Goal: Task Accomplishment & Management: Complete application form

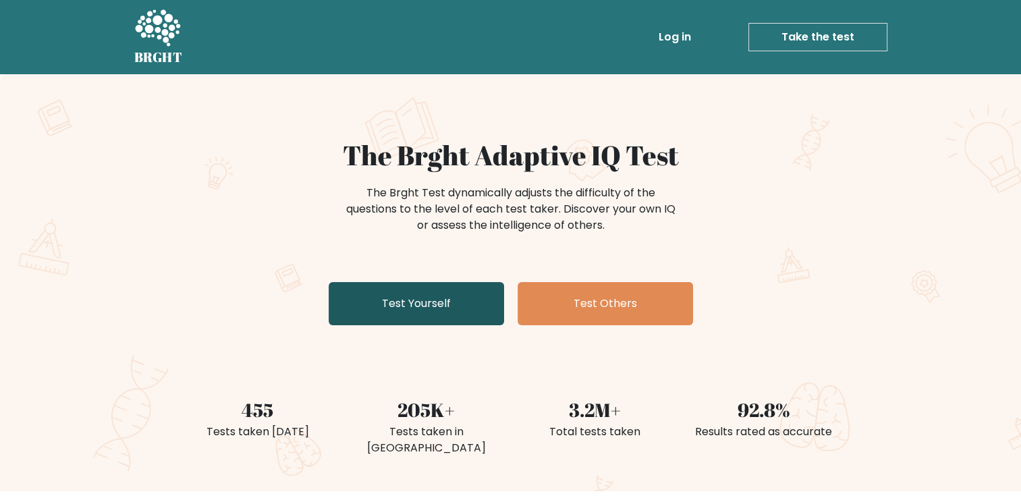
click at [390, 305] on link "Test Yourself" at bounding box center [416, 303] width 175 height 43
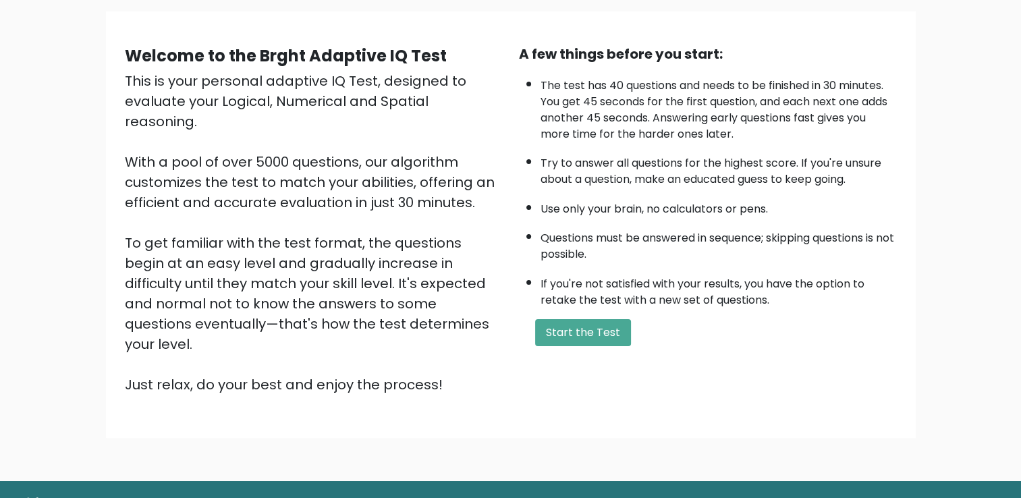
scroll to position [119, 0]
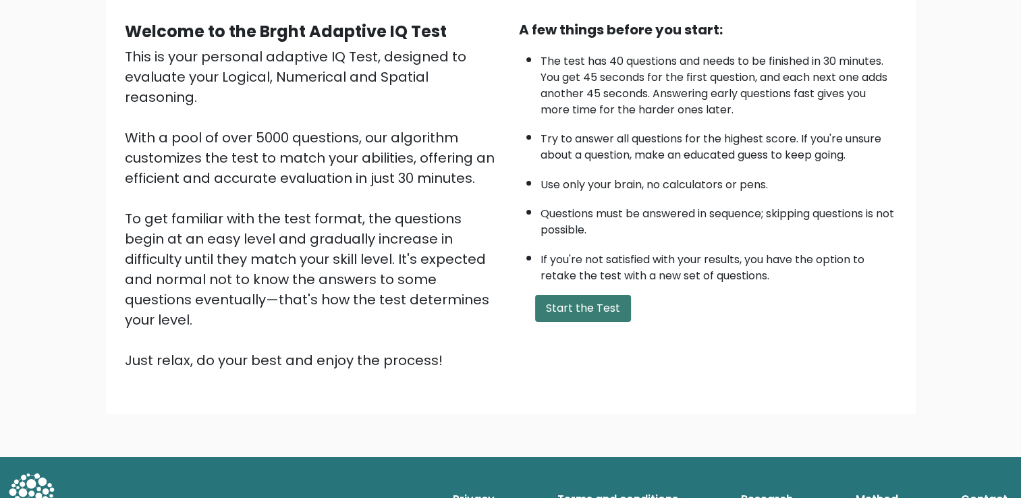
click at [607, 306] on button "Start the Test" at bounding box center [583, 308] width 96 height 27
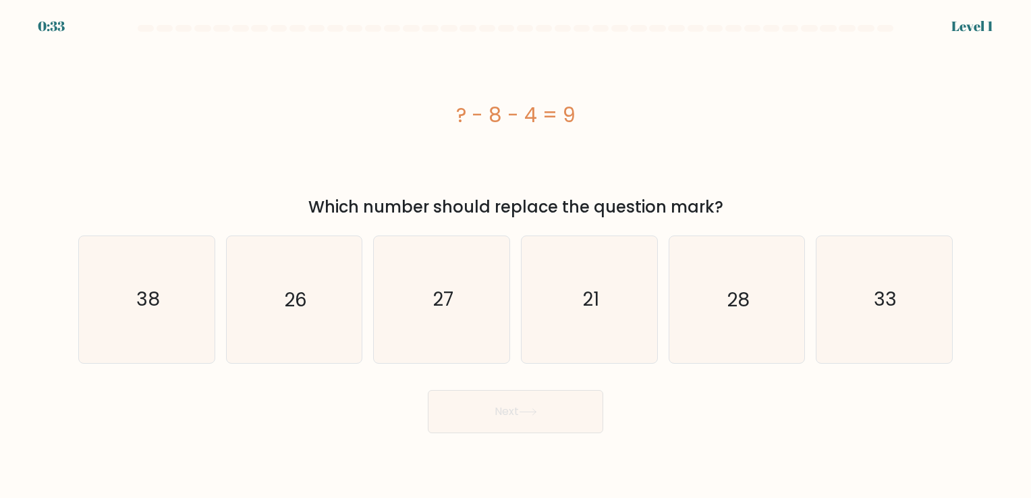
drag, startPoint x: 435, startPoint y: 107, endPoint x: 730, endPoint y: 209, distance: 312.1
click at [730, 209] on div "? - 8 - 4 = 9 Which number should replace the question mark?" at bounding box center [515, 129] width 891 height 179
drag, startPoint x: 730, startPoint y: 209, endPoint x: 639, endPoint y: 210, distance: 91.1
copy div "? - 8 - 4 = 9 Which number should replace the question mark?"
click at [607, 335] on icon "21" at bounding box center [589, 299] width 126 height 126
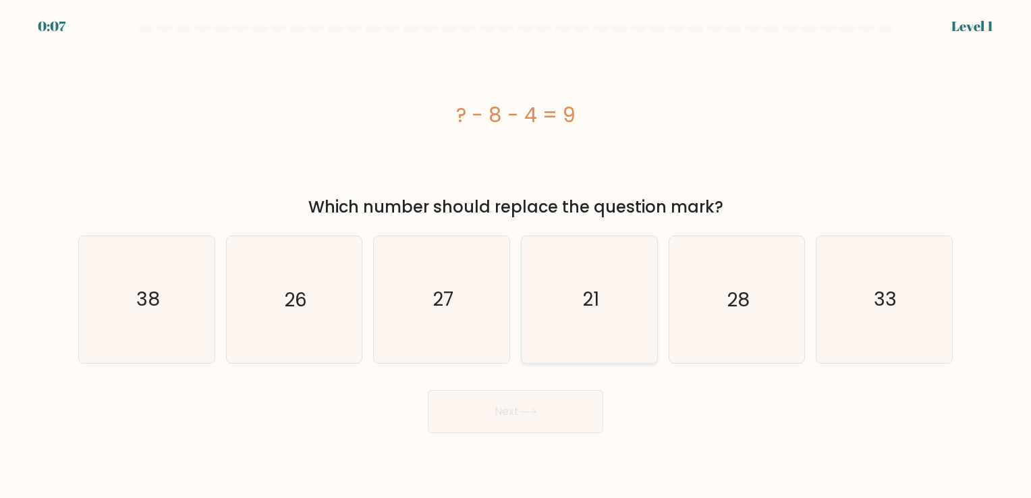
click at [516, 256] on input "d. 21" at bounding box center [515, 252] width 1 height 7
radio input "true"
click at [551, 410] on button "Next" at bounding box center [515, 411] width 175 height 43
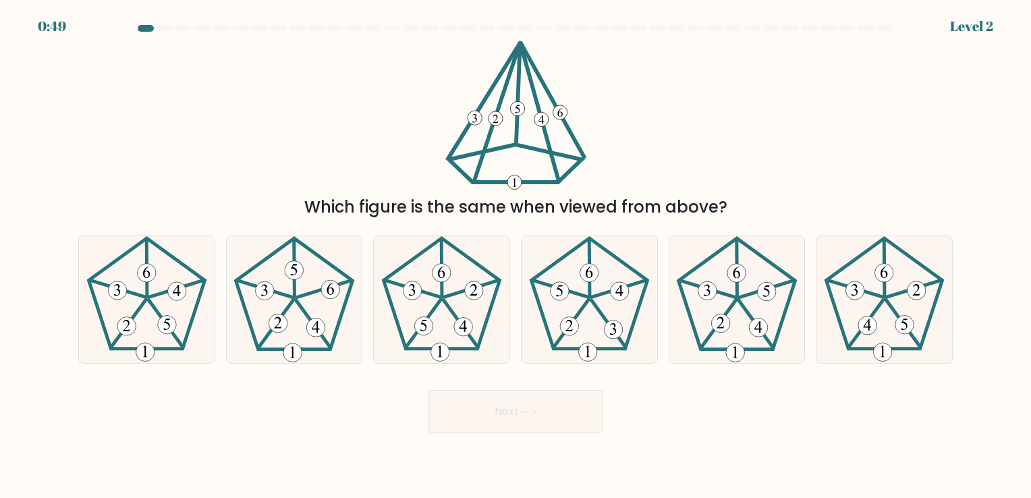
drag, startPoint x: 364, startPoint y: 26, endPoint x: 660, endPoint y: 121, distance: 310.4
click at [660, 121] on form at bounding box center [515, 229] width 1031 height 408
drag, startPoint x: 739, startPoint y: 200, endPoint x: 422, endPoint y: 78, distance: 339.1
click at [422, 78] on div "Which figure is the same when viewed from above?" at bounding box center [515, 129] width 891 height 179
drag, startPoint x: 422, startPoint y: 78, endPoint x: 413, endPoint y: 139, distance: 62.1
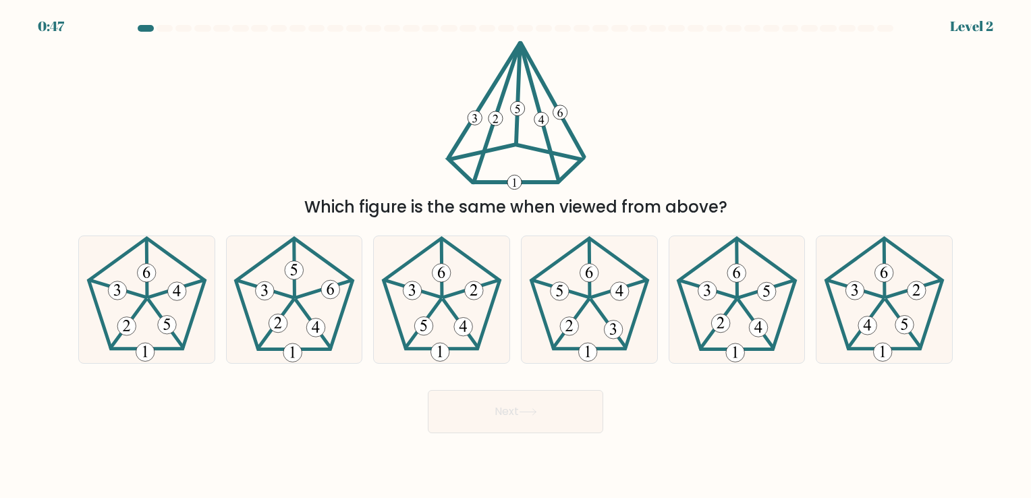
click at [414, 140] on div "Which figure is the same when viewed from above?" at bounding box center [515, 129] width 891 height 179
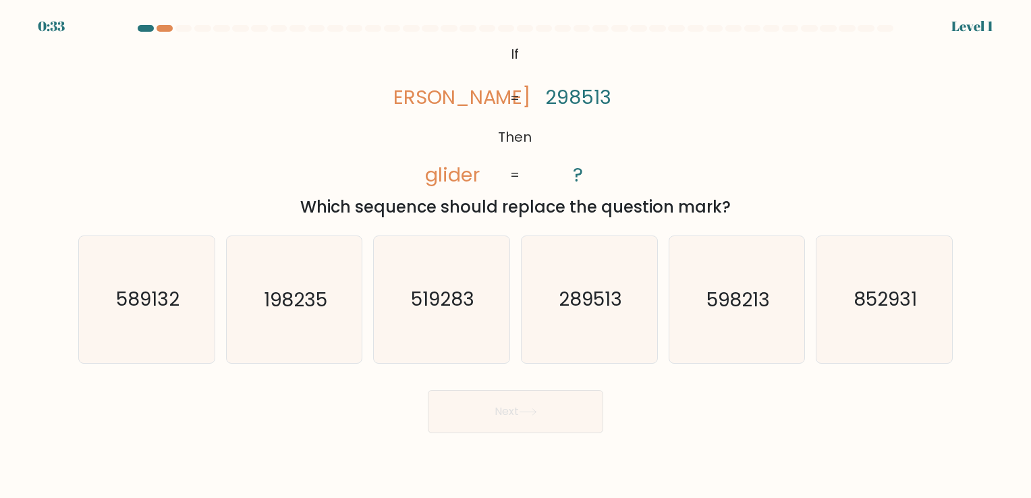
drag, startPoint x: 435, startPoint y: 47, endPoint x: 825, endPoint y: 204, distance: 420.4
click at [825, 204] on div "@import url('[URL][DOMAIN_NAME]); If Then [PERSON_NAME] glider 298513 ? = = Whi…" at bounding box center [515, 129] width 891 height 179
click at [395, 48] on icon "@import url('[URL][DOMAIN_NAME]); If Then [PERSON_NAME] glider 298513 ? = =" at bounding box center [515, 114] width 242 height 149
click at [416, 46] on icon "@import url('[URL][DOMAIN_NAME]); If Then [PERSON_NAME] glider 298513 ? = =" at bounding box center [515, 114] width 242 height 149
drag, startPoint x: 729, startPoint y: 208, endPoint x: 403, endPoint y: 88, distance: 347.3
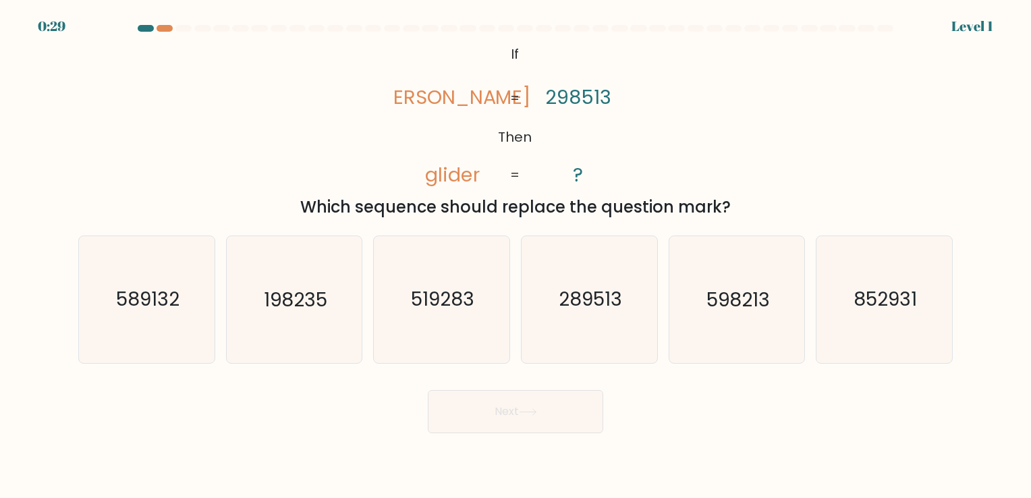
click at [403, 88] on div "@import url('https://fonts.googleapis.com/css?family=Abril+Fatface:400,100,100i…" at bounding box center [515, 129] width 891 height 179
copy div "gilder glider 298513 ? = = Which sequence should replace the question mark?"
click at [600, 321] on icon "289513" at bounding box center [589, 299] width 126 height 126
click at [516, 256] on input "d. 289513" at bounding box center [515, 252] width 1 height 7
radio input "true"
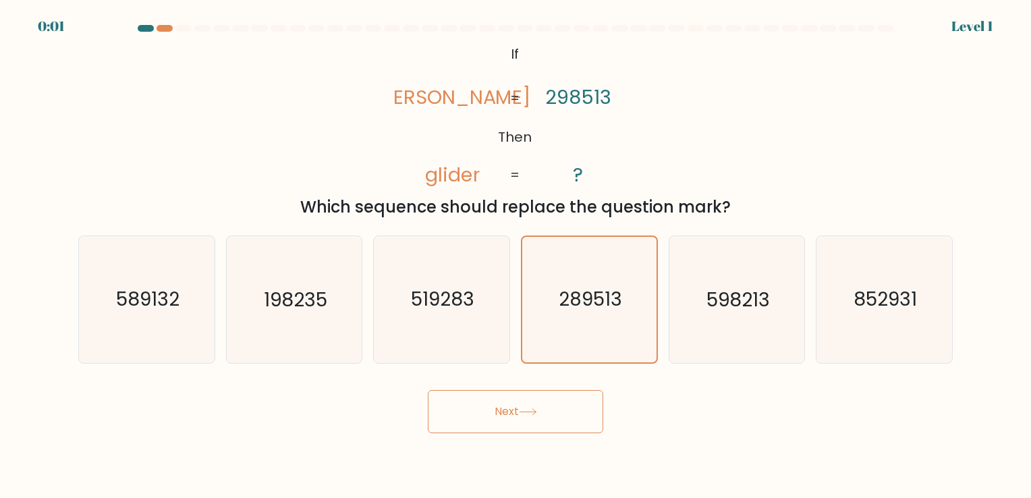
click at [546, 407] on button "Next" at bounding box center [515, 411] width 175 height 43
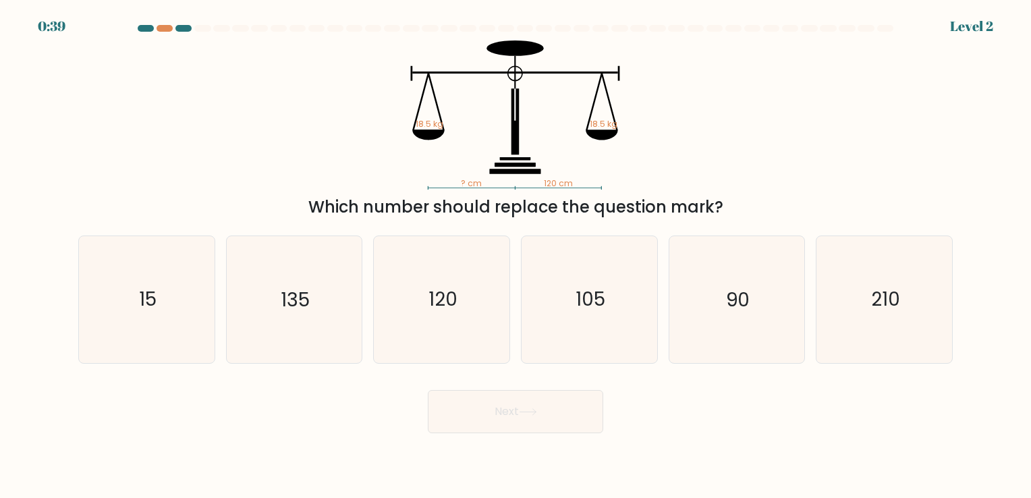
drag, startPoint x: 710, startPoint y: 216, endPoint x: 383, endPoint y: 103, distance: 346.7
click at [383, 103] on div "? cm 120 cm 18.5 kg 18.5 kg Which number should replace the question mark?" at bounding box center [515, 129] width 891 height 179
copy div "18.5 kg 18.5 kg Which number should replace the question mark?"
click at [739, 412] on div "Next" at bounding box center [515, 406] width 891 height 53
click at [146, 318] on icon "15" at bounding box center [147, 299] width 126 height 126
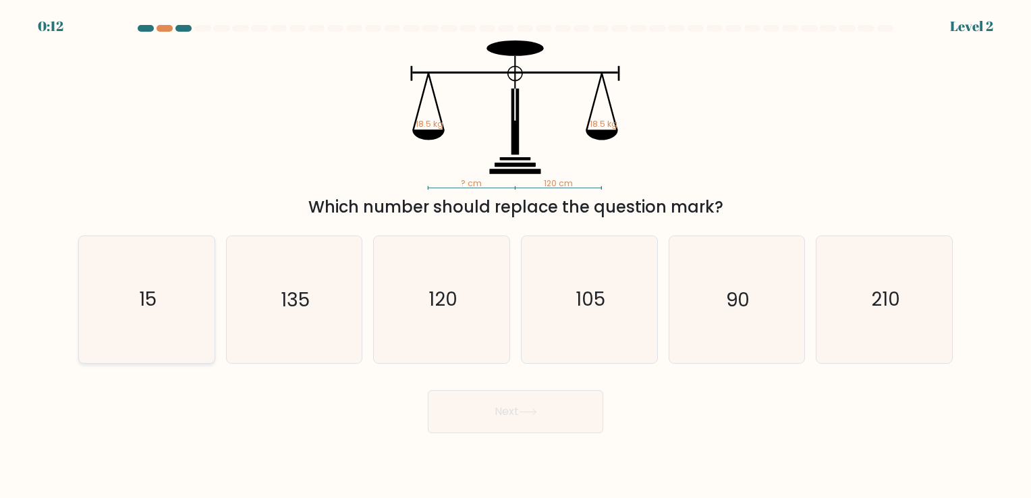
click at [515, 256] on input "a. 15" at bounding box center [515, 252] width 1 height 7
radio input "true"
click at [564, 414] on button "Next" at bounding box center [515, 411] width 175 height 43
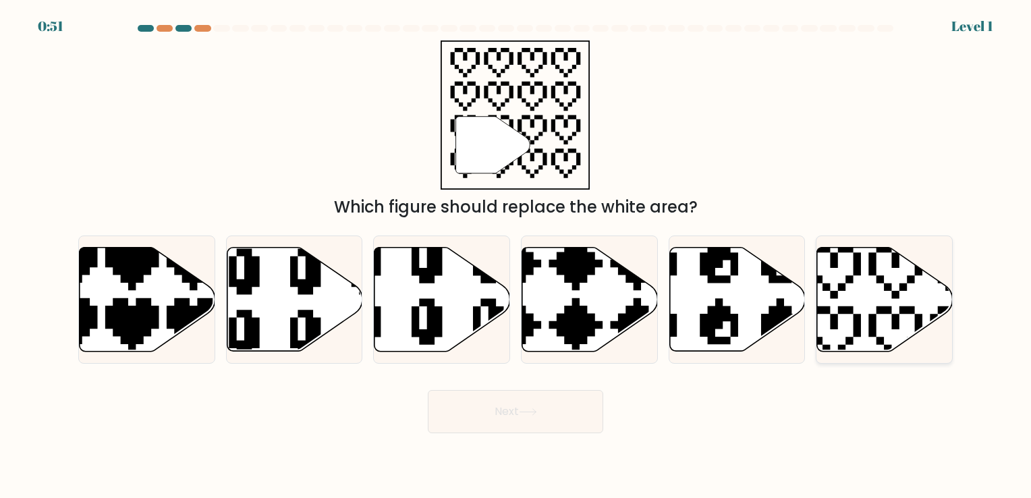
click at [885, 314] on icon at bounding box center [885, 299] width 136 height 104
click at [516, 256] on input "f." at bounding box center [515, 252] width 1 height 7
radio input "true"
click at [542, 419] on button "Next" at bounding box center [515, 411] width 175 height 43
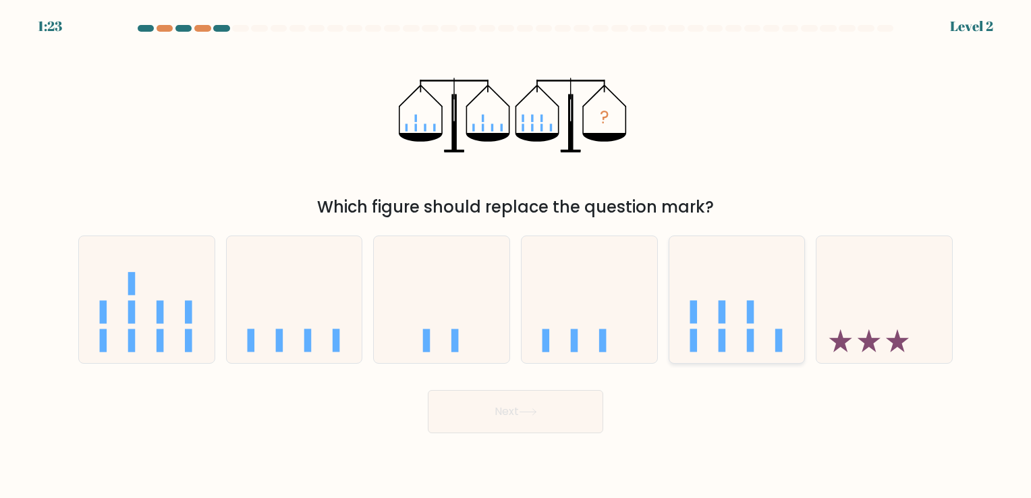
click at [709, 307] on icon at bounding box center [737, 300] width 136 height 112
click at [516, 256] on input "e." at bounding box center [515, 252] width 1 height 7
radio input "true"
click at [542, 416] on button "Next" at bounding box center [515, 411] width 175 height 43
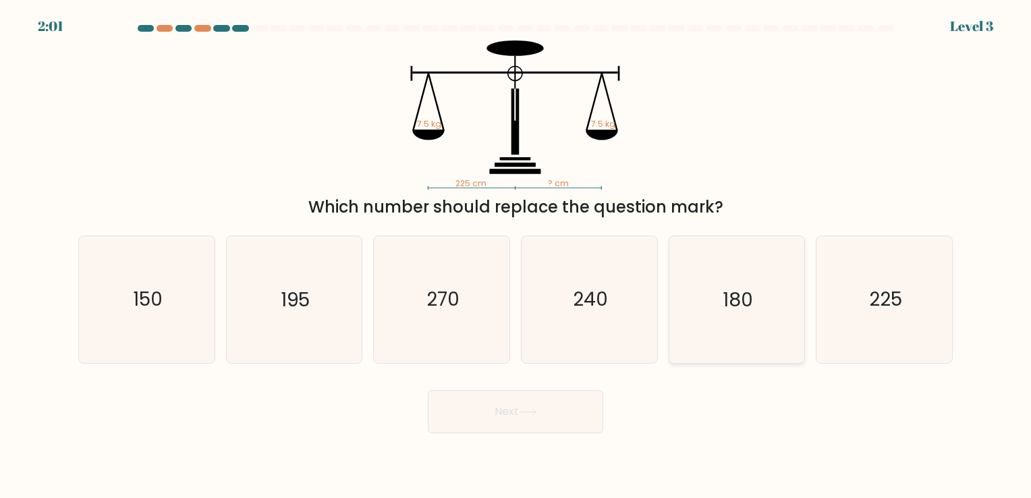
click at [755, 339] on icon "180" at bounding box center [736, 299] width 126 height 126
click at [516, 256] on input "e. 180" at bounding box center [515, 252] width 1 height 7
radio input "true"
click at [541, 412] on button "Next" at bounding box center [515, 411] width 175 height 43
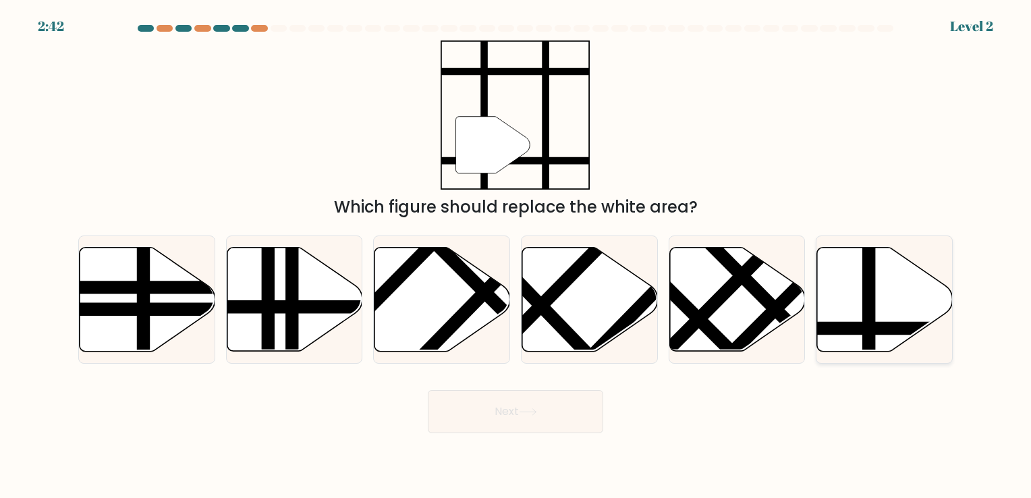
click at [838, 335] on icon at bounding box center [885, 299] width 136 height 104
click at [516, 256] on input "f." at bounding box center [515, 252] width 1 height 7
radio input "true"
click at [528, 405] on button "Next" at bounding box center [515, 411] width 175 height 43
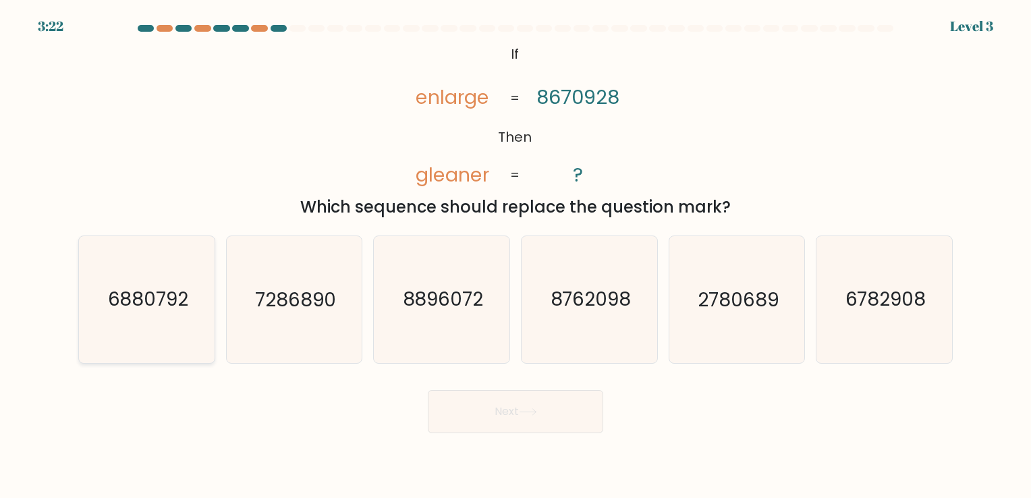
click at [129, 306] on text "6880792" at bounding box center [147, 300] width 81 height 26
click at [515, 256] on input "a. 6880792" at bounding box center [515, 252] width 1 height 7
radio input "true"
click at [487, 425] on button "Next" at bounding box center [515, 411] width 175 height 43
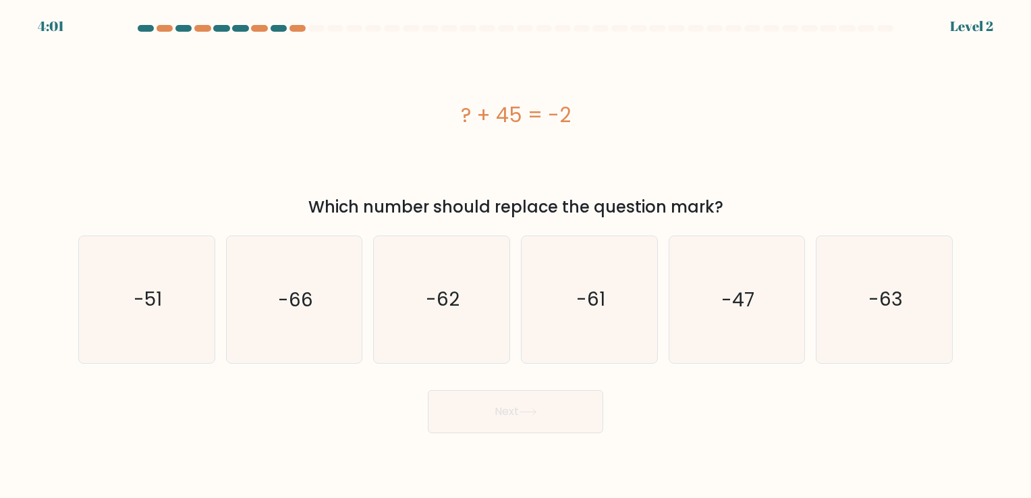
drag, startPoint x: 449, startPoint y: 115, endPoint x: 729, endPoint y: 210, distance: 295.3
click at [729, 210] on div "? + 45 = -2 Which number should replace the question mark?" at bounding box center [515, 129] width 891 height 179
drag, startPoint x: 729, startPoint y: 210, endPoint x: 682, endPoint y: 211, distance: 46.6
copy div "? + 45 = -2 Which number should replace the question mark?"
click at [772, 306] on icon "-47" at bounding box center [736, 299] width 126 height 126
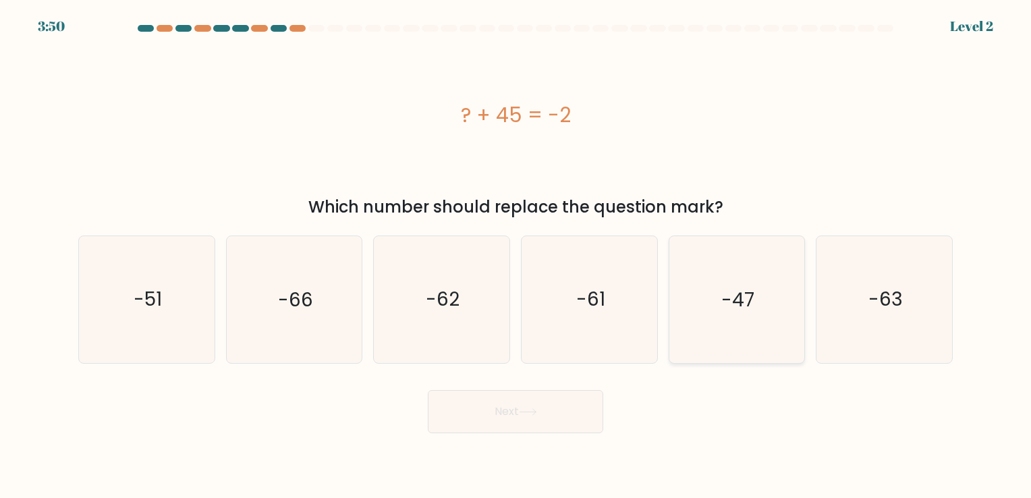
click at [516, 256] on input "e. -47" at bounding box center [515, 252] width 1 height 7
radio input "true"
click at [551, 414] on button "Next" at bounding box center [515, 411] width 175 height 43
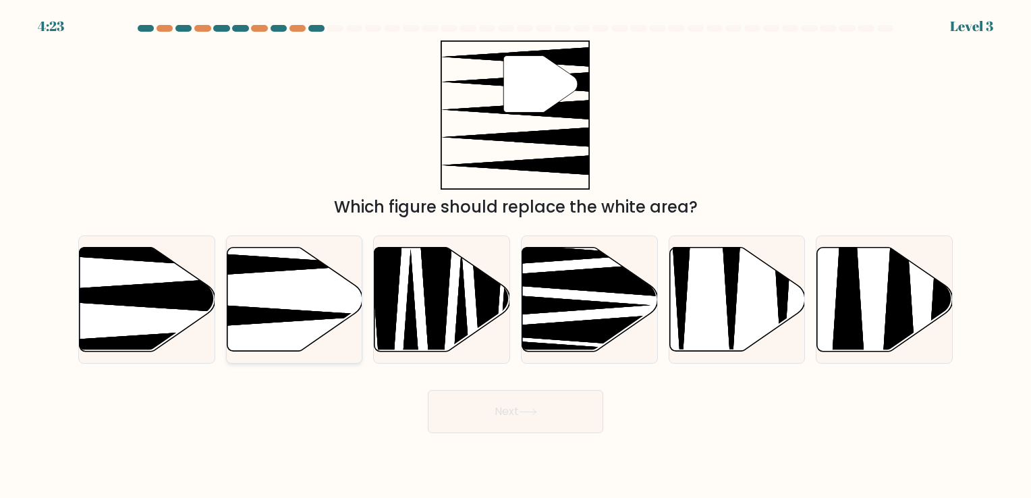
click at [245, 297] on icon at bounding box center [295, 299] width 136 height 104
click at [515, 256] on input "b." at bounding box center [515, 252] width 1 height 7
radio input "true"
click at [138, 298] on icon at bounding box center [100, 295] width 269 height 35
click at [515, 256] on input "a." at bounding box center [515, 252] width 1 height 7
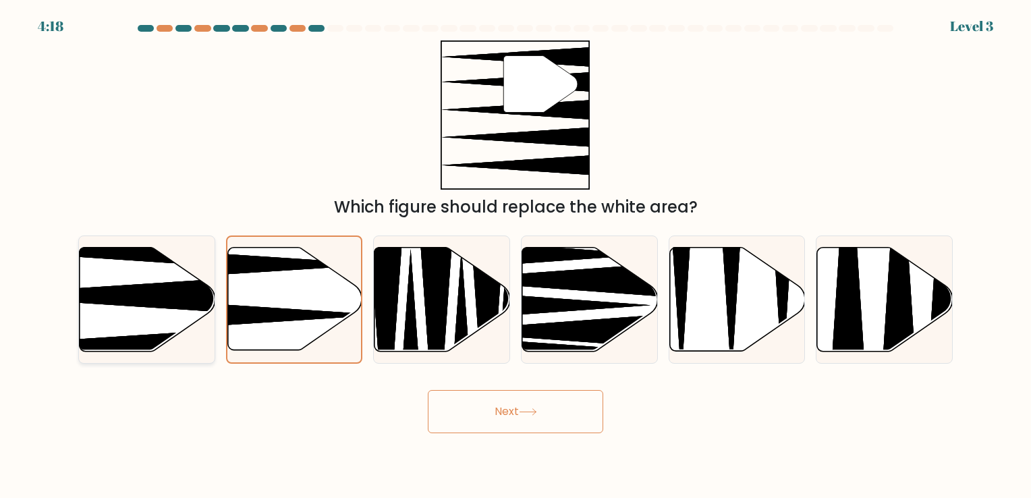
radio input "true"
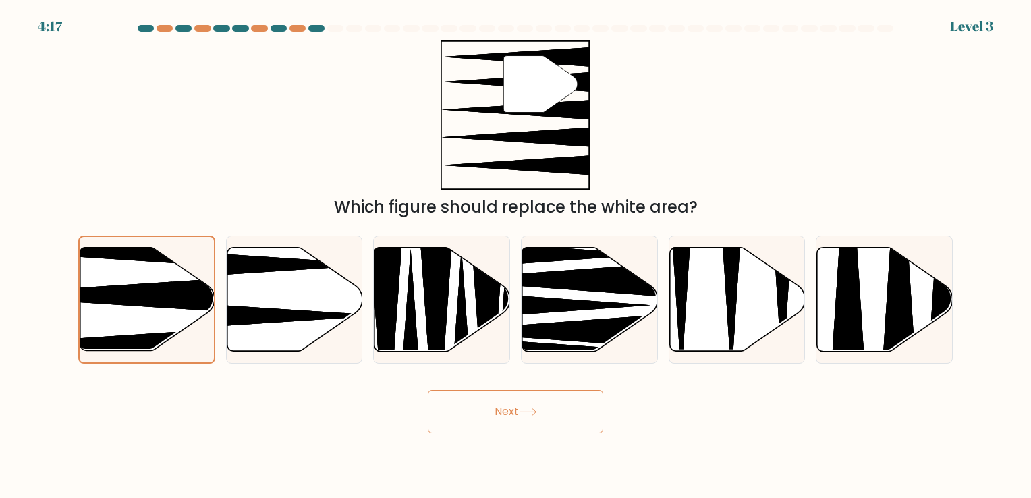
click at [490, 412] on button "Next" at bounding box center [515, 411] width 175 height 43
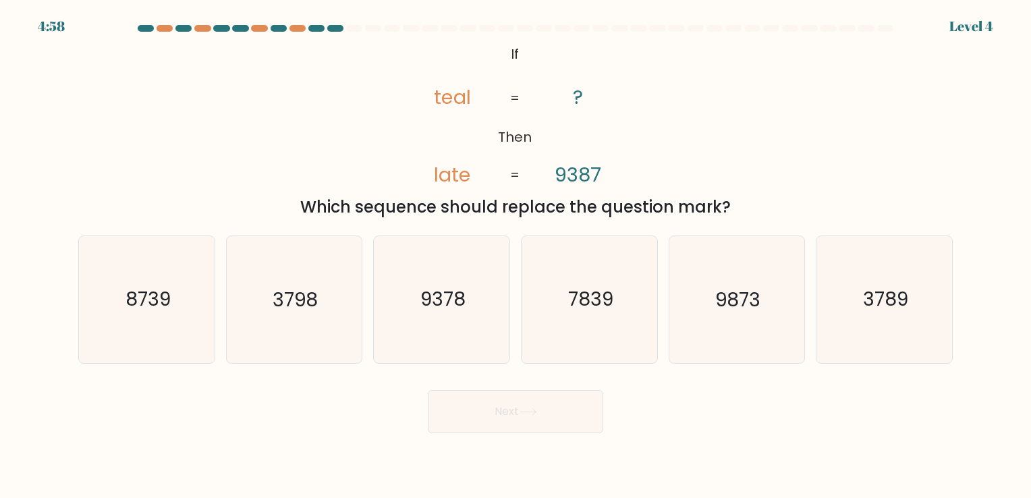
drag, startPoint x: 766, startPoint y: 210, endPoint x: 509, endPoint y: 53, distance: 301.9
click at [509, 53] on div "@import url('https://fonts.googleapis.com/css?family=Abril+Fatface:400,100,100i…" at bounding box center [515, 129] width 891 height 179
copy div "If Then teal late ? 9387 = = Which sequence should replace the question mark?"
click at [568, 288] on text "7839" at bounding box center [590, 300] width 45 height 26
click at [516, 256] on input "d. 7839" at bounding box center [515, 252] width 1 height 7
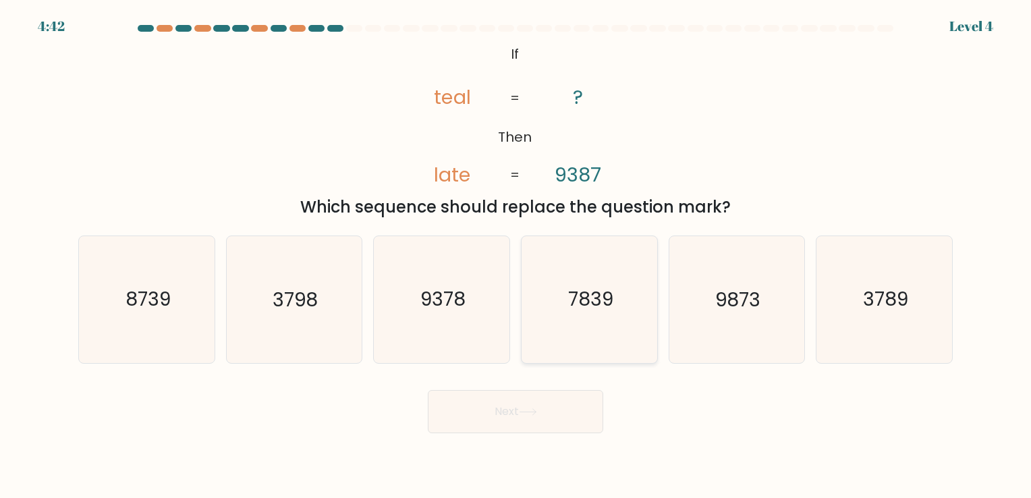
radio input "true"
click at [520, 412] on button "Next" at bounding box center [515, 411] width 175 height 43
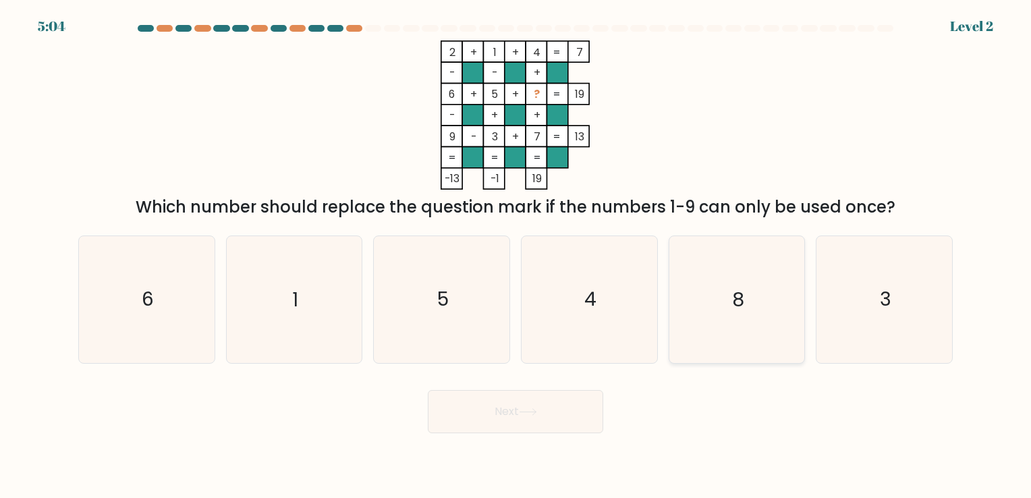
click at [743, 312] on text "8" at bounding box center [738, 300] width 12 height 26
click at [516, 256] on input "e. 8" at bounding box center [515, 252] width 1 height 7
radio input "true"
click at [513, 406] on button "Next" at bounding box center [515, 411] width 175 height 43
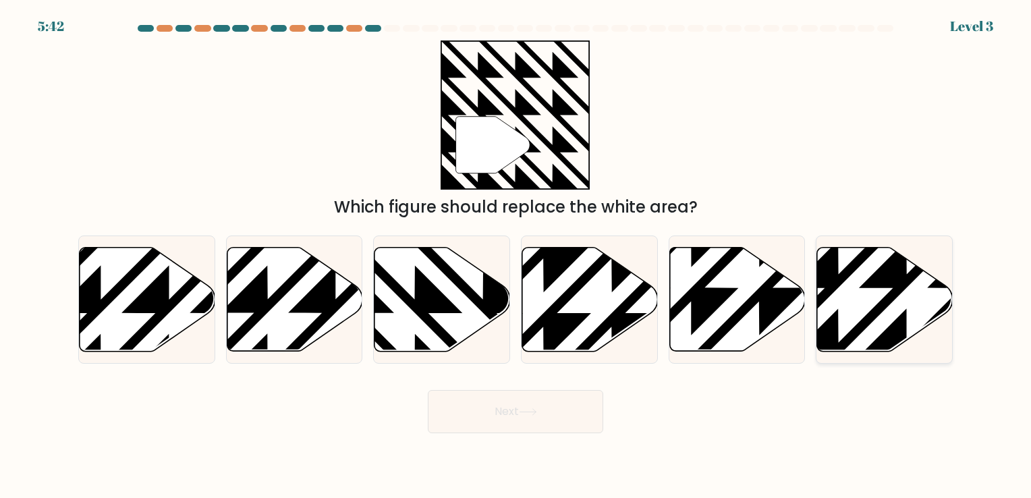
click at [865, 293] on icon at bounding box center [885, 299] width 136 height 104
click at [516, 256] on input "f." at bounding box center [515, 252] width 1 height 7
radio input "true"
click at [529, 401] on button "Next" at bounding box center [515, 411] width 175 height 43
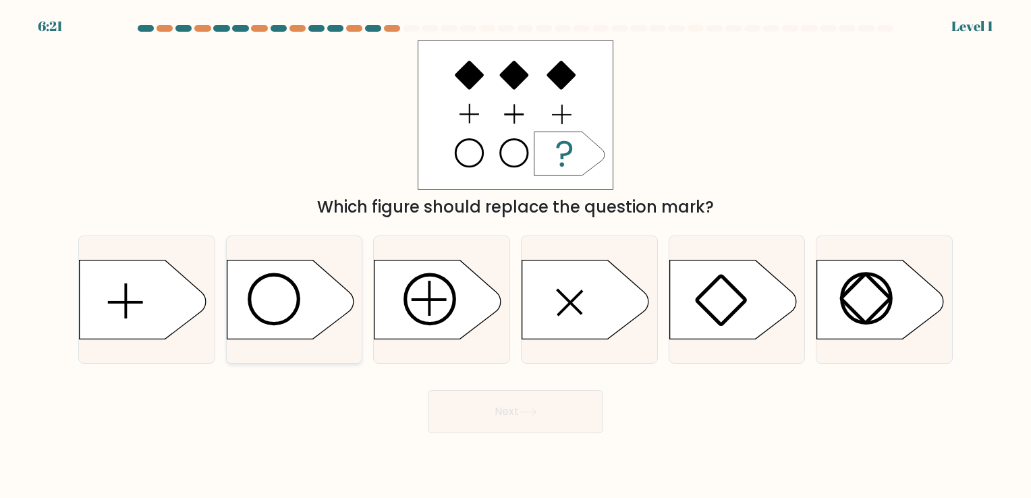
click at [296, 314] on icon at bounding box center [290, 299] width 127 height 79
click at [515, 256] on input "b." at bounding box center [515, 252] width 1 height 7
radio input "true"
click at [519, 411] on button "Next" at bounding box center [515, 411] width 175 height 43
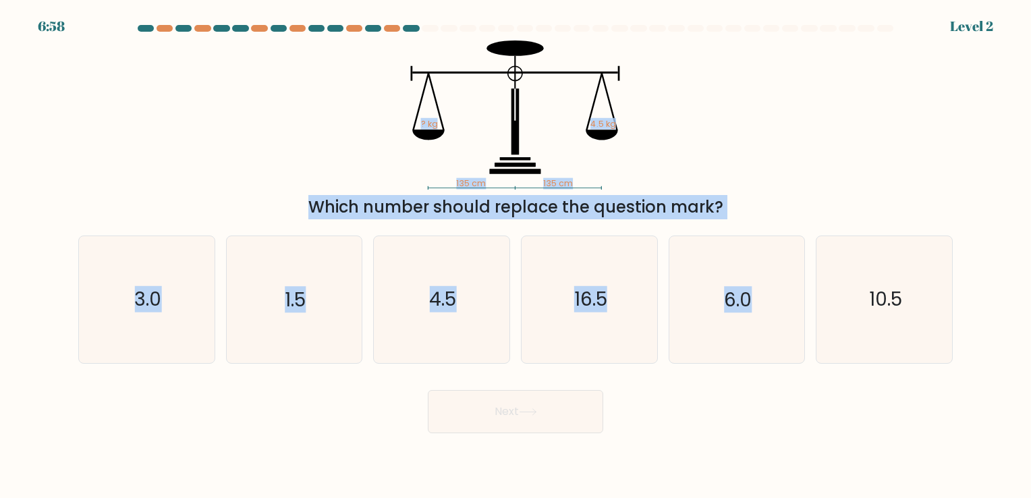
drag, startPoint x: 772, startPoint y: 223, endPoint x: 424, endPoint y: 90, distance: 372.6
click at [424, 90] on form at bounding box center [515, 229] width 1031 height 408
drag, startPoint x: 424, startPoint y: 90, endPoint x: 411, endPoint y: 104, distance: 19.1
copy form "135 cm 135 cm ? kg 4.5 kg Which number should replace the question mark? a. 3.0…"
click at [378, 400] on div "Next" at bounding box center [515, 406] width 891 height 53
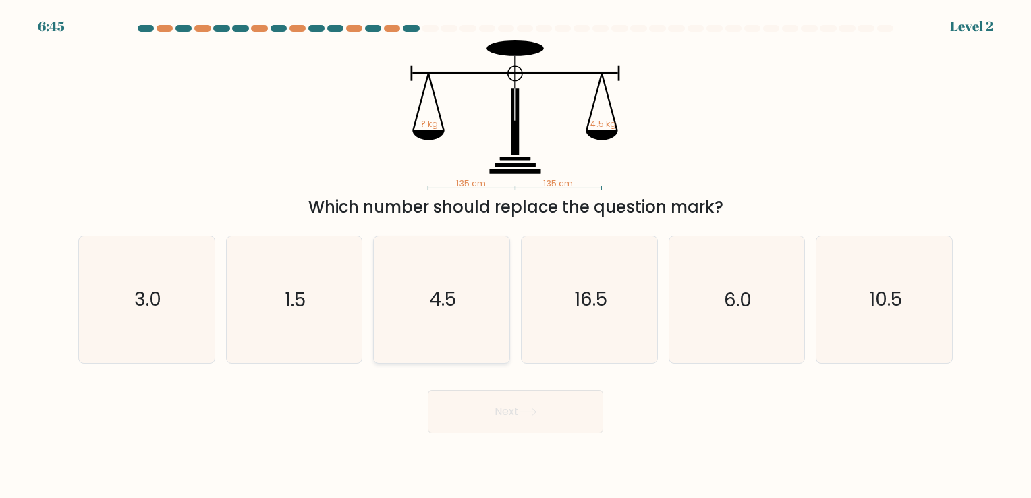
click at [437, 312] on icon "4.5" at bounding box center [441, 299] width 126 height 126
click at [515, 256] on input "c. 4.5" at bounding box center [515, 252] width 1 height 7
radio input "true"
click at [524, 412] on icon at bounding box center [527, 412] width 16 height 6
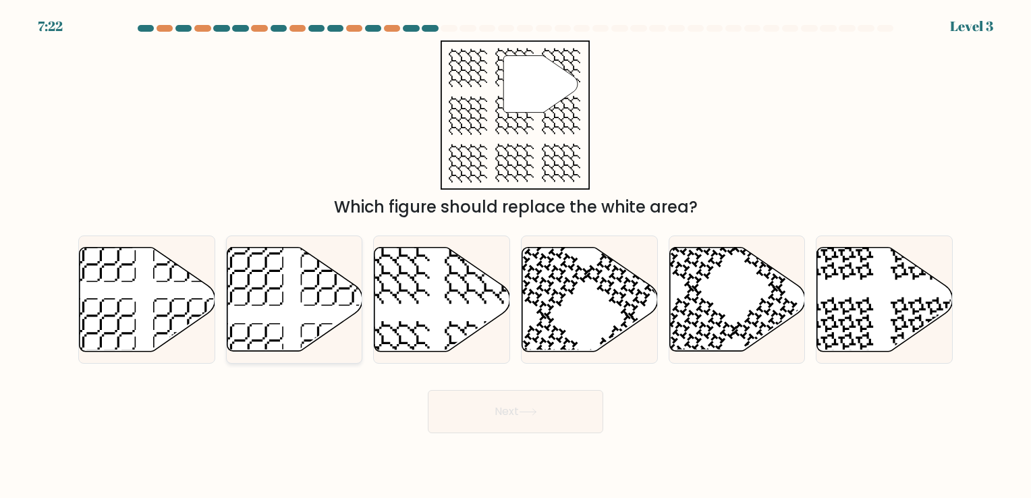
click at [317, 325] on icon at bounding box center [295, 299] width 136 height 104
click at [515, 256] on input "b." at bounding box center [515, 252] width 1 height 7
radio input "true"
click at [519, 417] on button "Next" at bounding box center [515, 411] width 175 height 43
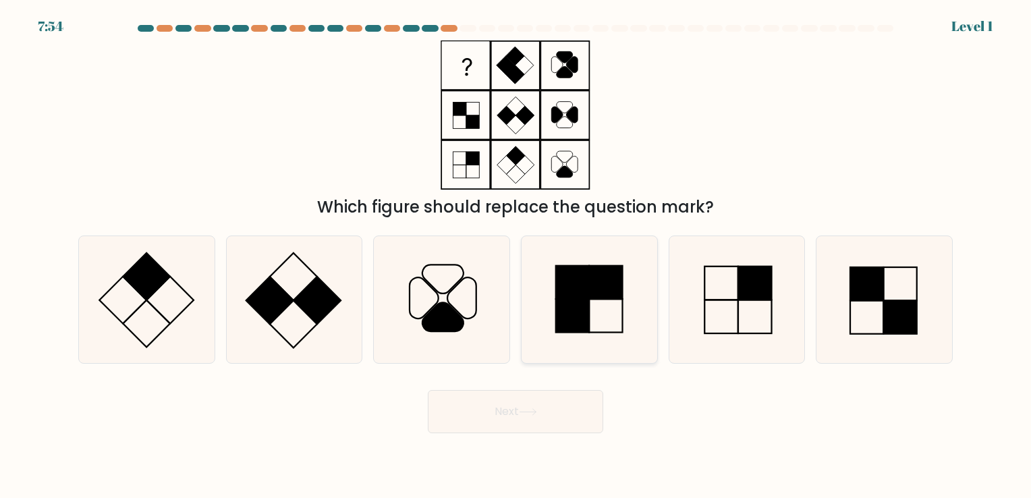
click at [603, 295] on rect at bounding box center [605, 282] width 33 height 33
click at [516, 256] on input "d." at bounding box center [515, 252] width 1 height 7
radio input "true"
click at [501, 420] on button "Next" at bounding box center [515, 411] width 175 height 43
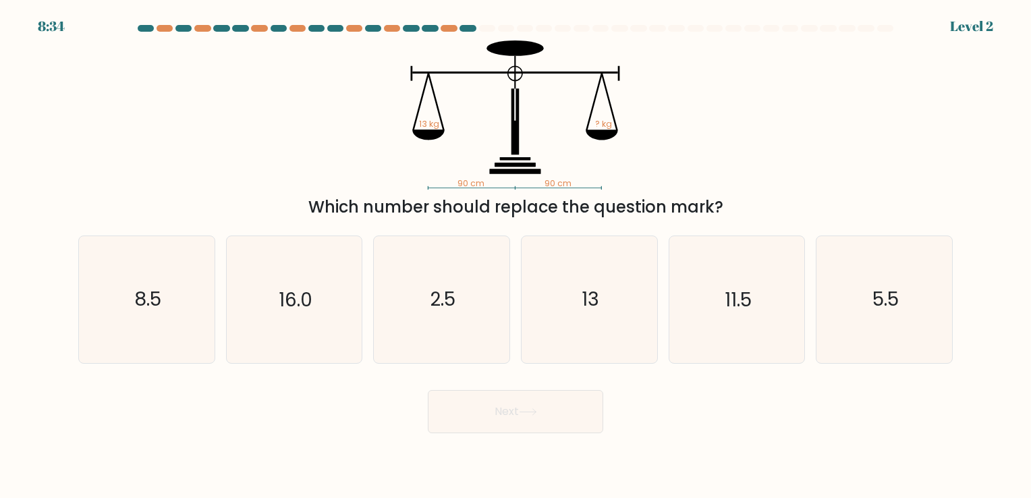
drag, startPoint x: 749, startPoint y: 202, endPoint x: 422, endPoint y: 125, distance: 336.1
click at [422, 125] on div "90 cm 90 cm 13 kg ? kg Which number should replace the question mark?" at bounding box center [515, 129] width 891 height 179
click at [768, 179] on div "90 cm 90 cm 13 kg ? kg Which number should replace the question mark?" at bounding box center [515, 129] width 891 height 179
click at [735, 209] on div "Which number should replace the question mark?" at bounding box center [515, 207] width 858 height 24
click at [727, 210] on div "Which number should replace the question mark?" at bounding box center [515, 207] width 858 height 24
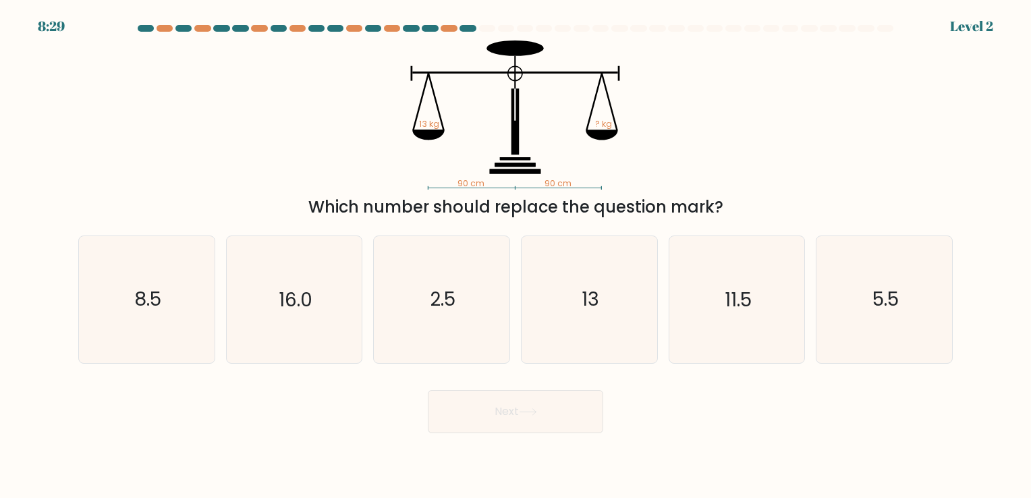
drag, startPoint x: 729, startPoint y: 210, endPoint x: 449, endPoint y: 174, distance: 282.9
click at [449, 174] on div "90 cm 90 cm 13 kg ? kg Which number should replace the question mark?" at bounding box center [515, 129] width 891 height 179
drag, startPoint x: 449, startPoint y: 174, endPoint x: 470, endPoint y: 184, distance: 23.2
copy div "90 cm 90 cm 13 kg ? kg Which number should replace the question mark?"
click at [831, 421] on div "Next" at bounding box center [515, 406] width 891 height 53
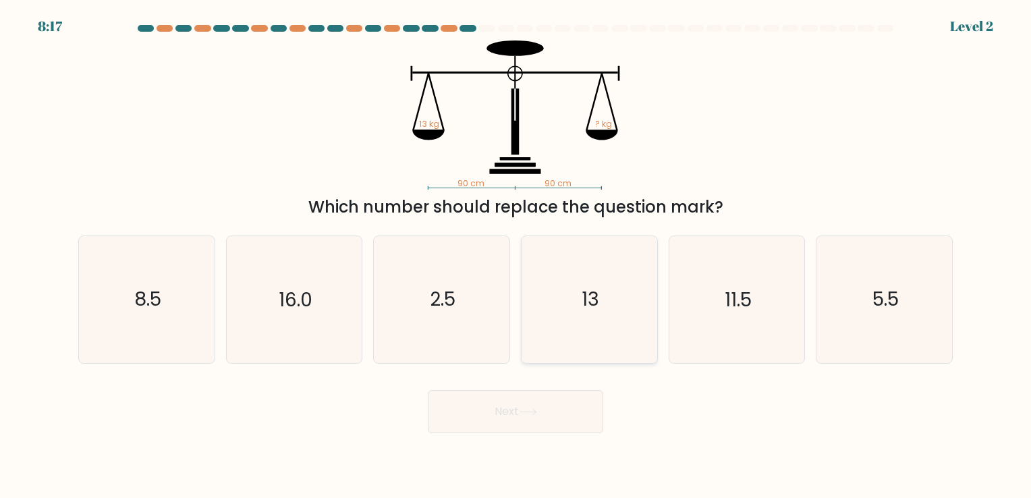
click at [583, 328] on icon "13" at bounding box center [589, 299] width 126 height 126
click at [516, 256] on input "d. 13" at bounding box center [515, 252] width 1 height 7
radio input "true"
click at [534, 403] on button "Next" at bounding box center [515, 411] width 175 height 43
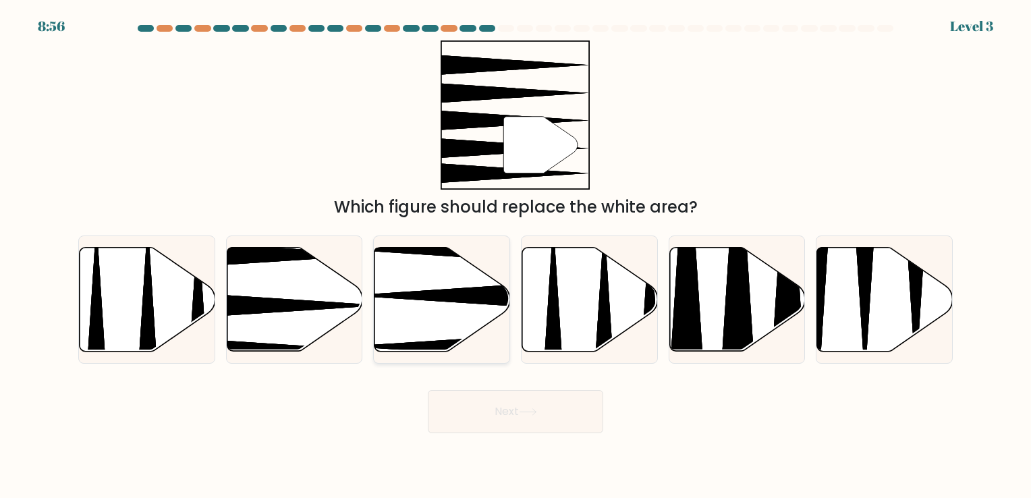
click at [471, 309] on icon at bounding box center [442, 299] width 136 height 104
click at [515, 256] on input "c." at bounding box center [515, 252] width 1 height 7
radio input "true"
click at [580, 411] on button "Next" at bounding box center [515, 411] width 175 height 43
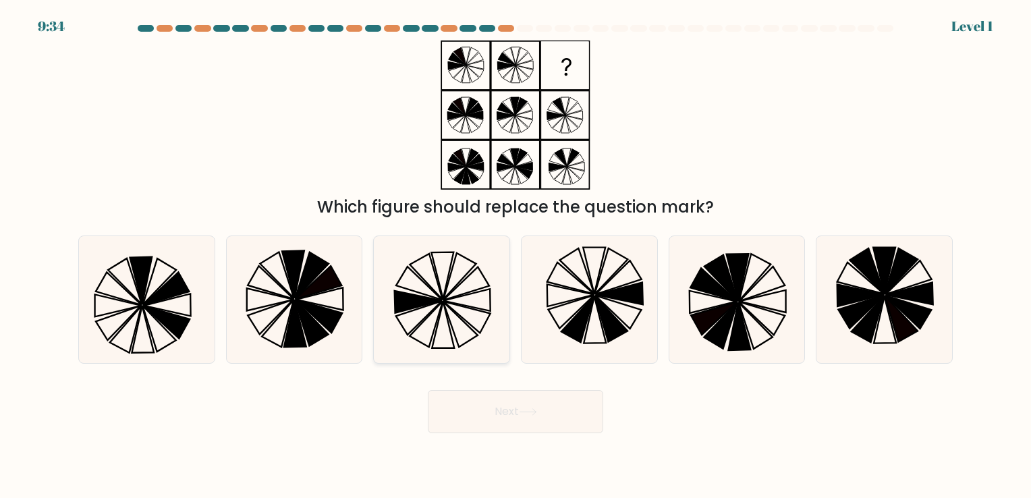
click at [453, 295] on icon at bounding box center [441, 299] width 126 height 126
click at [515, 256] on input "c." at bounding box center [515, 252] width 1 height 7
radio input "true"
click at [541, 409] on button "Next" at bounding box center [515, 411] width 175 height 43
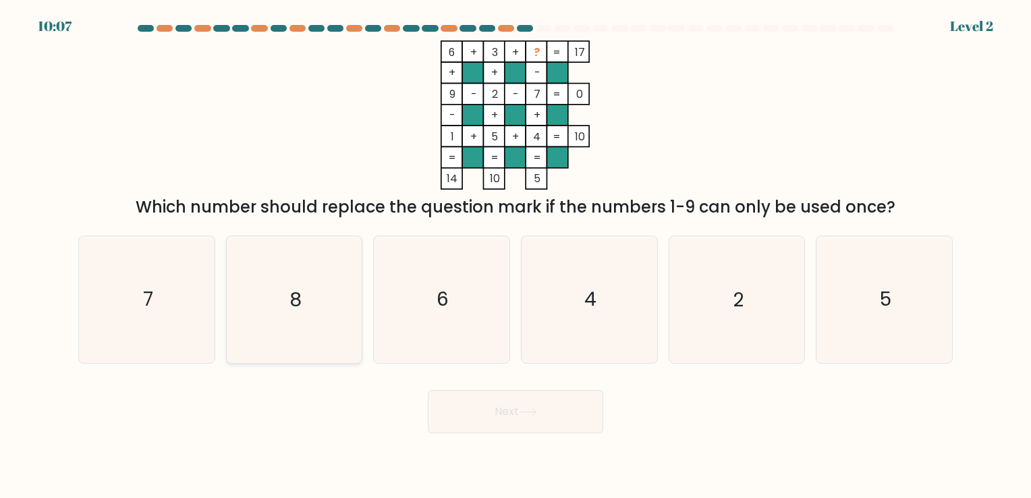
click at [303, 305] on icon "8" at bounding box center [294, 299] width 126 height 126
click at [515, 256] on input "b. 8" at bounding box center [515, 252] width 1 height 7
radio input "true"
click at [528, 420] on button "Next" at bounding box center [515, 411] width 175 height 43
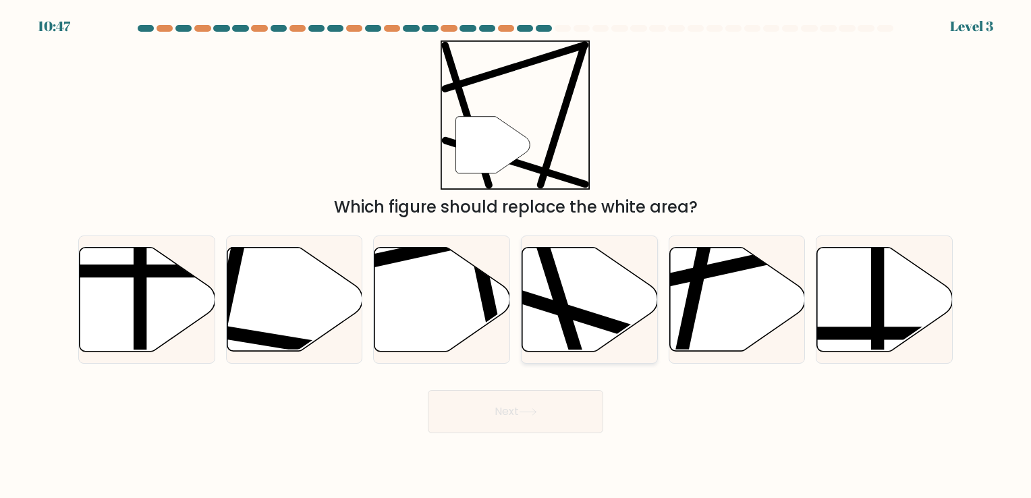
click at [567, 318] on line at bounding box center [543, 245] width 80 height 256
click at [516, 256] on input "d." at bounding box center [515, 252] width 1 height 7
radio input "true"
click at [539, 406] on button "Next" at bounding box center [515, 411] width 175 height 43
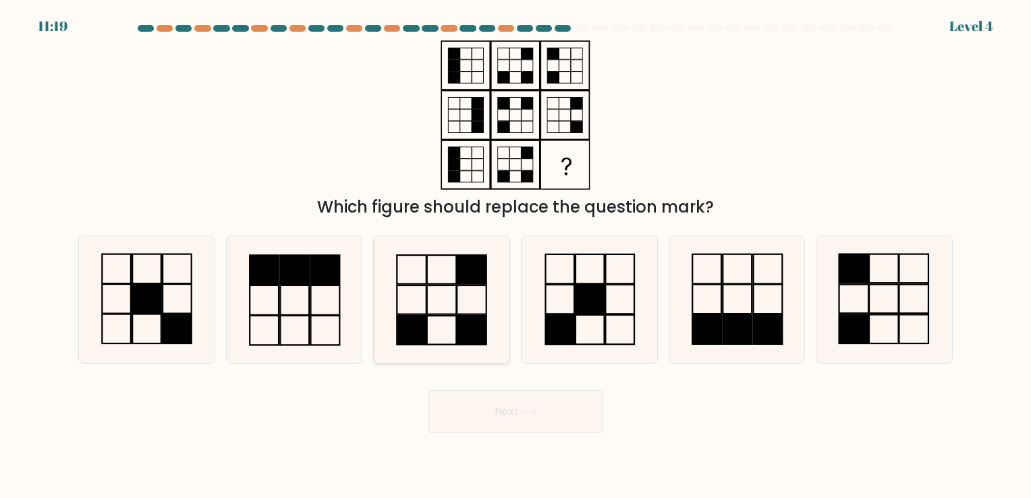
click at [423, 295] on icon at bounding box center [441, 299] width 126 height 126
click at [515, 256] on input "c." at bounding box center [515, 252] width 1 height 7
radio input "true"
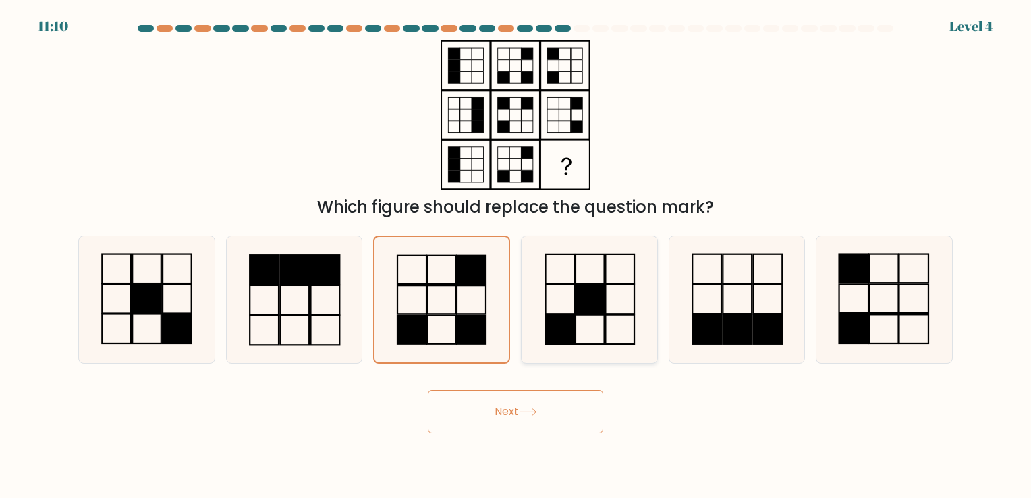
click at [583, 302] on rect at bounding box center [589, 300] width 29 height 30
click at [516, 256] on input "d." at bounding box center [515, 252] width 1 height 7
radio input "true"
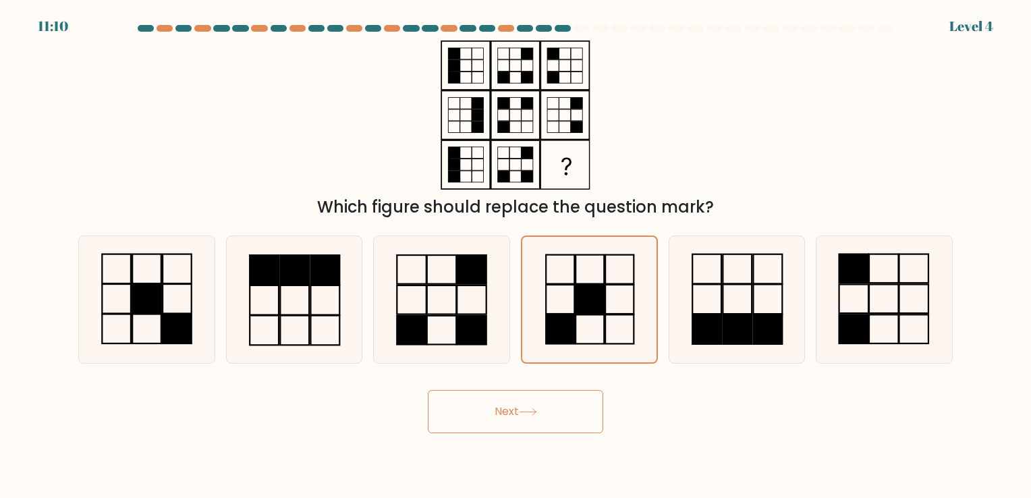
click at [542, 407] on button "Next" at bounding box center [515, 411] width 175 height 43
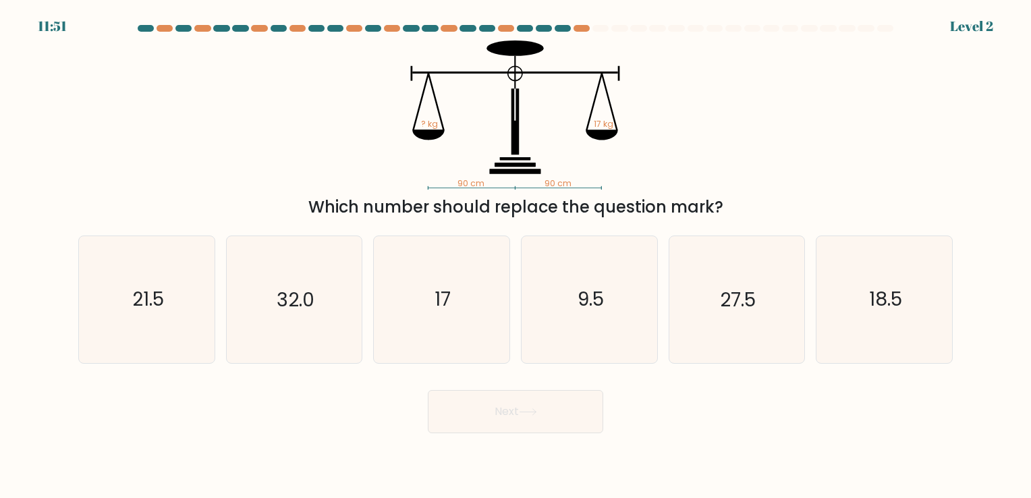
drag, startPoint x: 745, startPoint y: 206, endPoint x: 406, endPoint y: 127, distance: 348.6
click at [406, 127] on div "90 cm 90 cm ? kg 17 kg Which number should replace the question mark?" at bounding box center [515, 129] width 891 height 179
click at [750, 219] on div "Which number should replace the question mark?" at bounding box center [515, 207] width 858 height 24
drag, startPoint x: 735, startPoint y: 209, endPoint x: 421, endPoint y: 130, distance: 323.5
click at [421, 130] on div "90 cm 90 cm ? kg 17 kg Which number should replace the question mark?" at bounding box center [515, 129] width 891 height 179
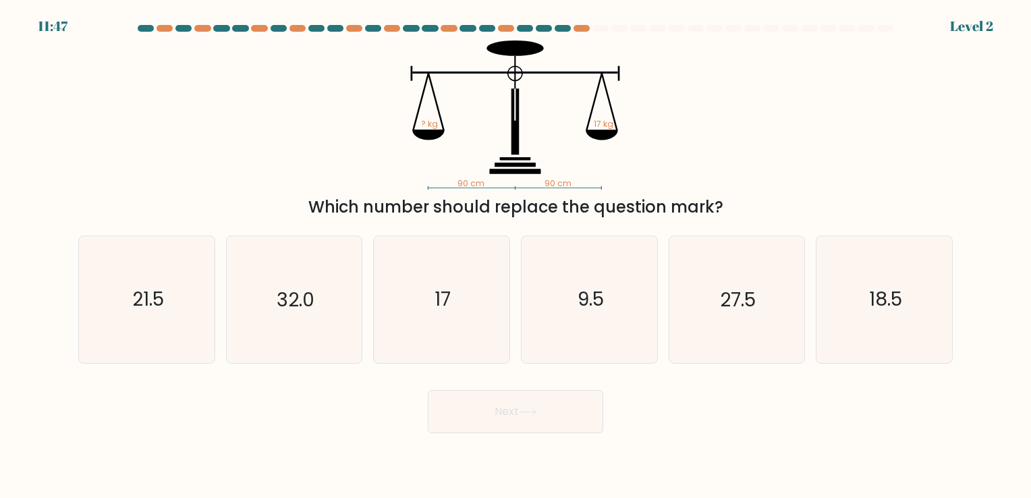
copy div "90 cm 90 cm ? kg 17 kg Which number should replace the question mark?"
click at [277, 396] on div "Next" at bounding box center [515, 406] width 891 height 53
click at [403, 316] on icon "17" at bounding box center [441, 299] width 126 height 126
click at [515, 256] on input "c. 17" at bounding box center [515, 252] width 1 height 7
radio input "true"
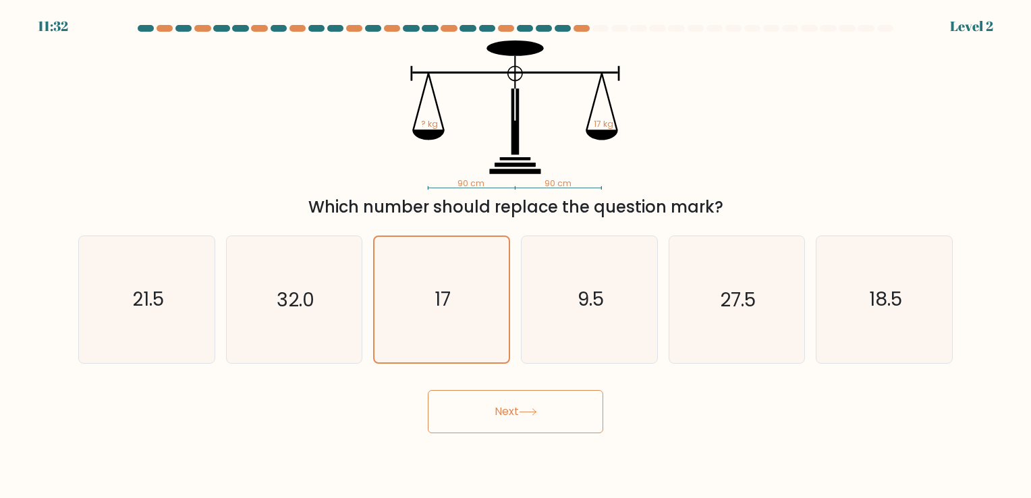
click at [509, 426] on button "Next" at bounding box center [515, 411] width 175 height 43
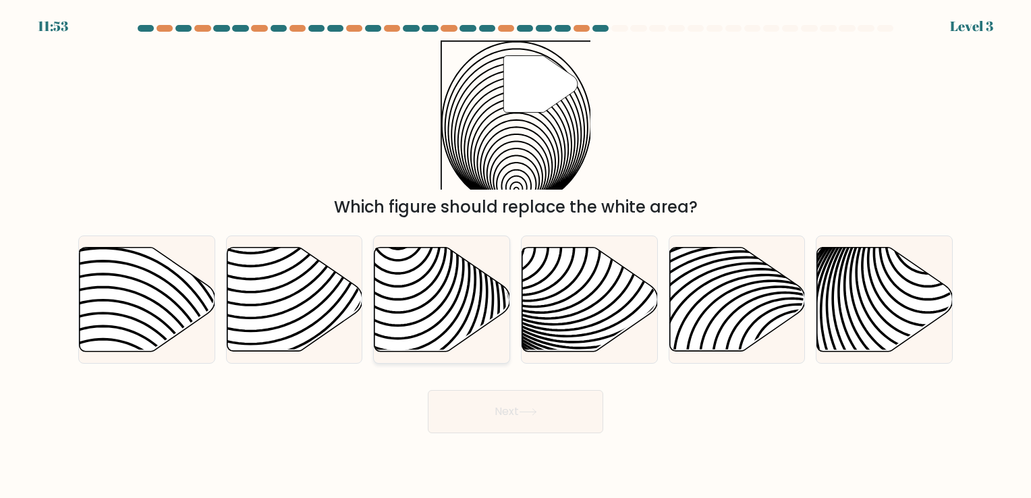
click at [459, 303] on icon at bounding box center [442, 299] width 136 height 104
click at [515, 256] on input "c." at bounding box center [515, 252] width 1 height 7
radio input "true"
click at [540, 428] on button "Next" at bounding box center [515, 411] width 175 height 43
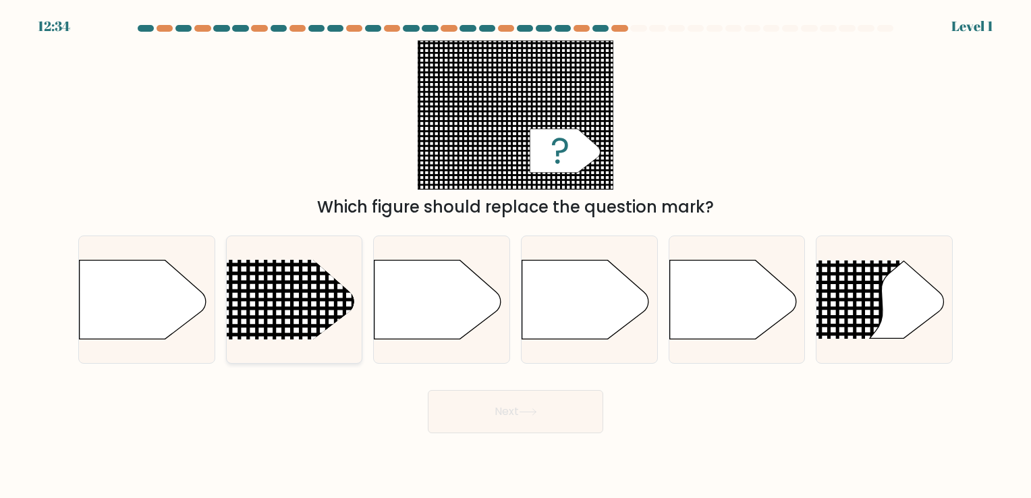
click at [307, 314] on rect at bounding box center [201, 235] width 352 height 268
click at [515, 256] on input "b." at bounding box center [515, 252] width 1 height 7
radio input "true"
click at [547, 416] on button "Next" at bounding box center [515, 411] width 175 height 43
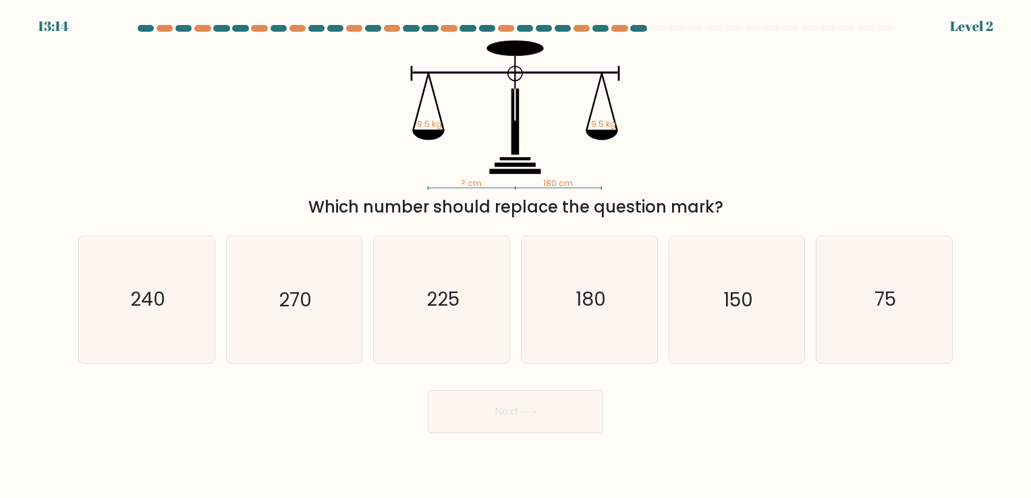
drag, startPoint x: 727, startPoint y: 213, endPoint x: 410, endPoint y: 121, distance: 330.9
click at [410, 121] on div "? cm 180 cm 9.5 kg 9.5 kg Which number should replace the question mark?" at bounding box center [515, 129] width 891 height 179
drag, startPoint x: 410, startPoint y: 121, endPoint x: 763, endPoint y: 182, distance: 358.8
click at [768, 176] on div "? cm 180 cm 9.5 kg 9.5 kg Which number should replace the question mark?" at bounding box center [515, 129] width 891 height 179
click at [362, 82] on icon "? cm 180 cm 9.5 kg 9.5 kg" at bounding box center [515, 114] width 405 height 149
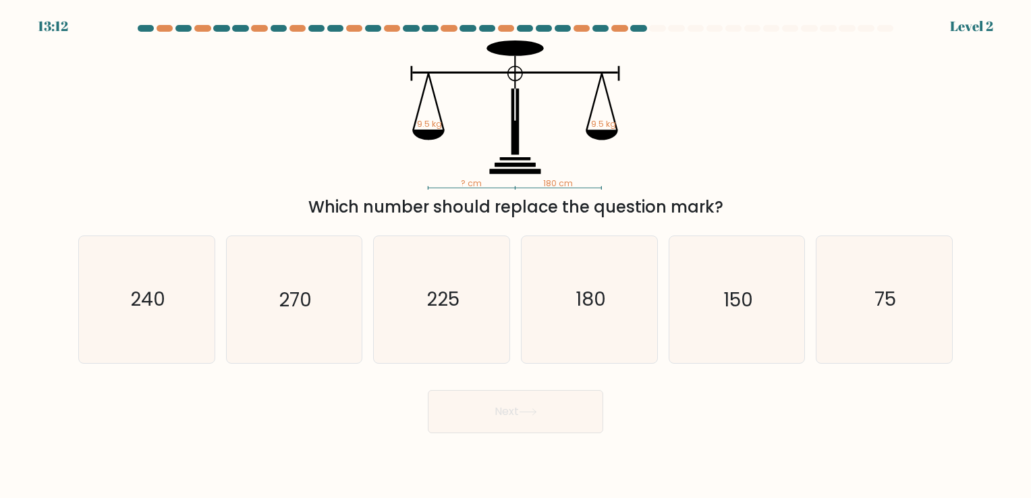
click at [702, 169] on icon "? cm 180 cm 9.5 kg 9.5 kg" at bounding box center [515, 114] width 405 height 149
drag, startPoint x: 724, startPoint y: 206, endPoint x: 445, endPoint y: 170, distance: 281.6
click at [445, 170] on div "? cm 180 cm 9.5 kg 9.5 kg Which number should replace the question mark?" at bounding box center [515, 129] width 891 height 179
drag, startPoint x: 445, startPoint y: 170, endPoint x: 422, endPoint y: 123, distance: 51.6
copy div "? cm 180 cm 9.5 kg 9.5 kg Which number should replace the question mark?"
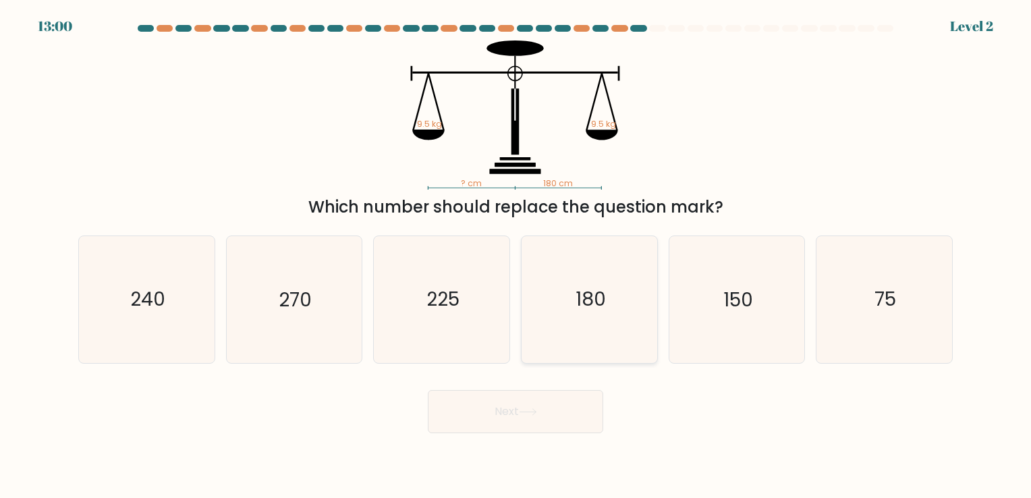
click at [604, 309] on text "180" at bounding box center [590, 300] width 30 height 26
click at [516, 256] on input "d. 180" at bounding box center [515, 252] width 1 height 7
radio input "true"
click at [542, 408] on button "Next" at bounding box center [515, 411] width 175 height 43
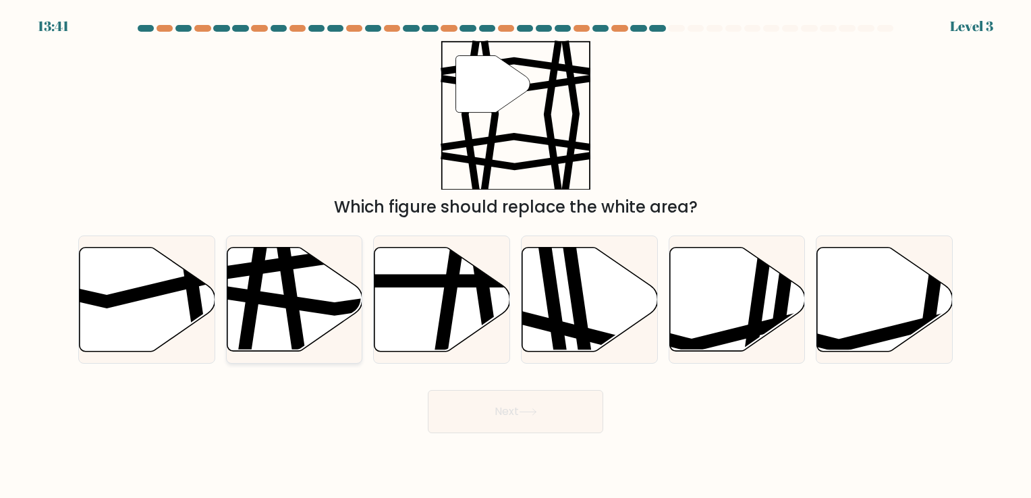
click at [283, 298] on icon at bounding box center [336, 299] width 273 height 20
click at [515, 256] on input "b." at bounding box center [515, 252] width 1 height 7
radio input "true"
click at [483, 412] on button "Next" at bounding box center [515, 411] width 175 height 43
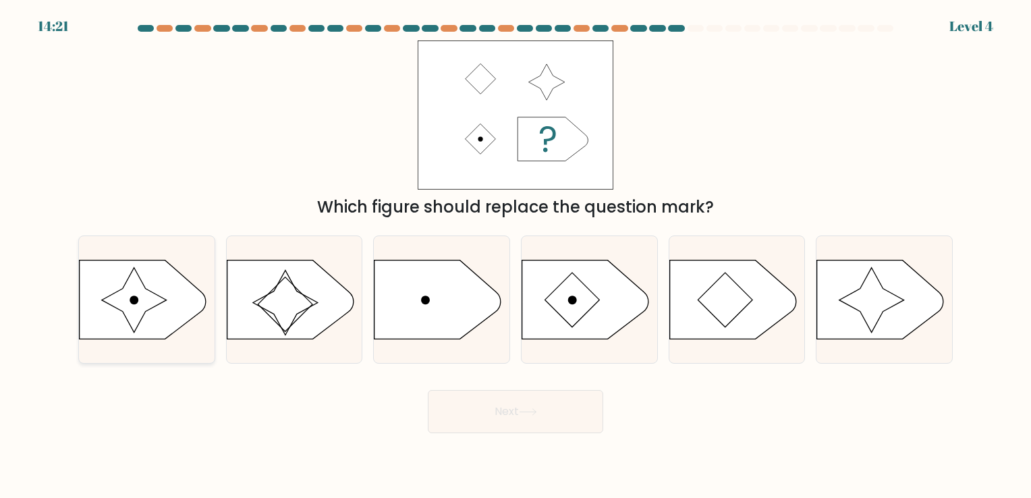
click at [142, 295] on icon at bounding box center [134, 300] width 65 height 65
click at [515, 256] on input "a." at bounding box center [515, 252] width 1 height 7
radio input "true"
click at [505, 406] on button "Next" at bounding box center [515, 411] width 175 height 43
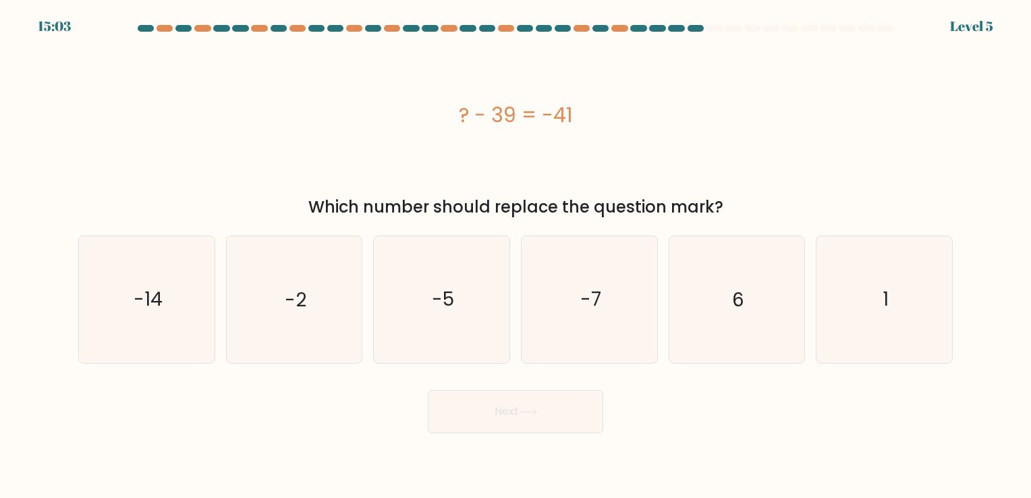
drag, startPoint x: 439, startPoint y: 104, endPoint x: 726, endPoint y: 215, distance: 307.3
click at [726, 215] on div "? - 39 = -41 Which number should replace the question mark?" at bounding box center [515, 129] width 891 height 179
drag, startPoint x: 726, startPoint y: 215, endPoint x: 685, endPoint y: 210, distance: 40.8
copy div "? - 39 = -41 Which number should replace the question mark?"
click at [280, 274] on icon "-2" at bounding box center [294, 299] width 126 height 126
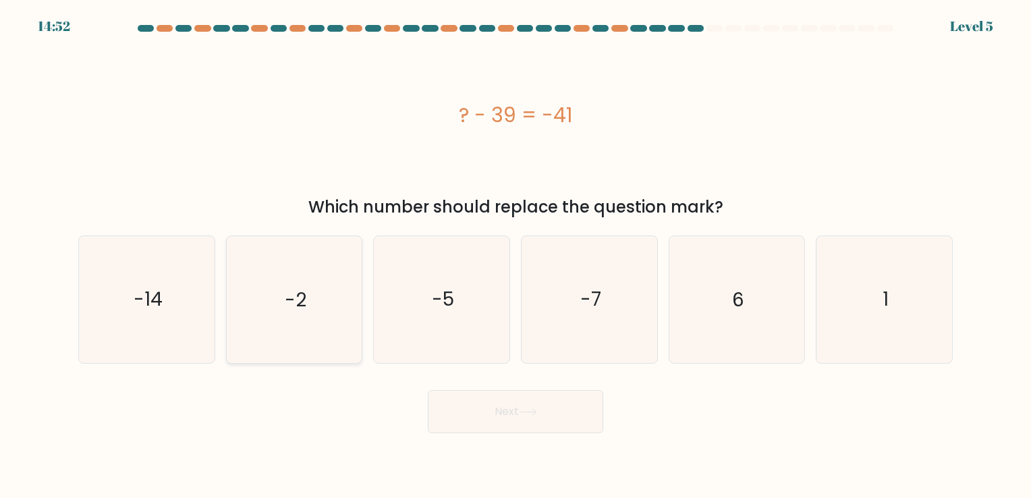
click at [515, 256] on input "b. -2" at bounding box center [515, 252] width 1 height 7
radio input "true"
click at [532, 406] on button "Next" at bounding box center [515, 411] width 175 height 43
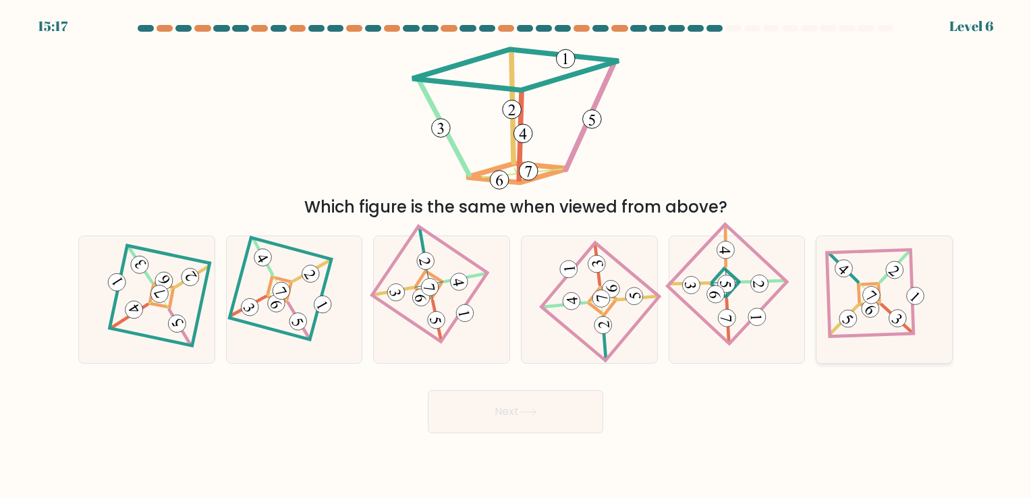
click at [893, 300] on icon at bounding box center [884, 299] width 87 height 101
click at [516, 256] on input "f." at bounding box center [515, 252] width 1 height 7
radio input "true"
click at [572, 408] on button "Next" at bounding box center [515, 411] width 175 height 43
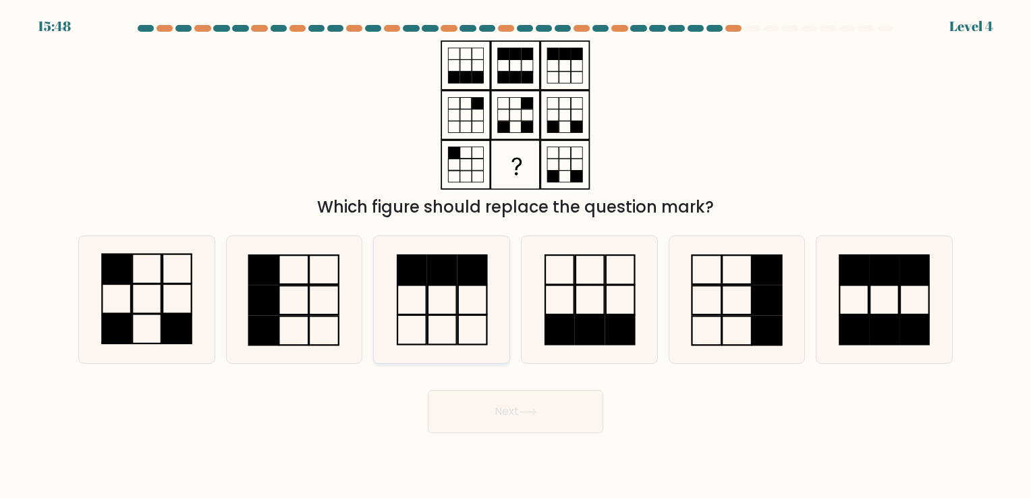
click at [461, 317] on icon at bounding box center [441, 299] width 126 height 126
click at [515, 256] on input "c." at bounding box center [515, 252] width 1 height 7
radio input "true"
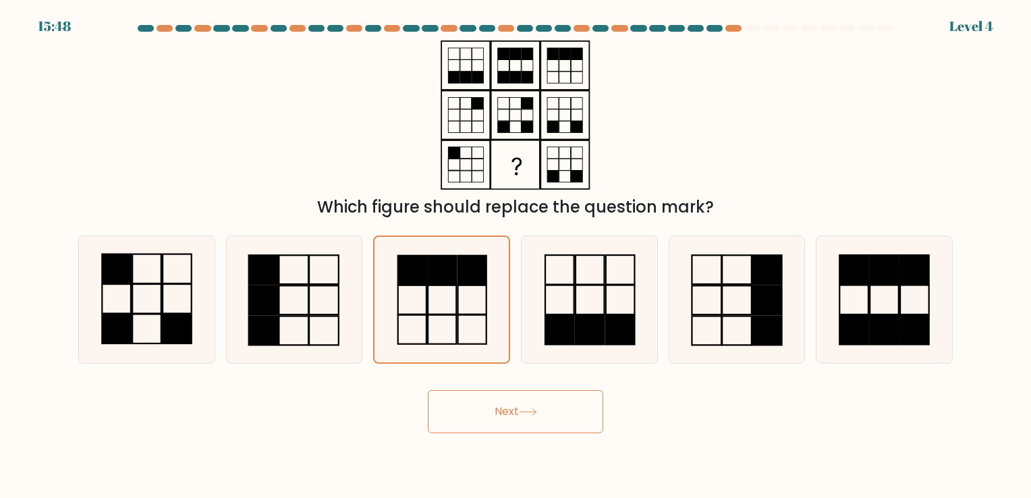
click at [567, 443] on body "15:48 Level 4" at bounding box center [515, 249] width 1031 height 498
click at [569, 425] on button "Next" at bounding box center [515, 411] width 175 height 43
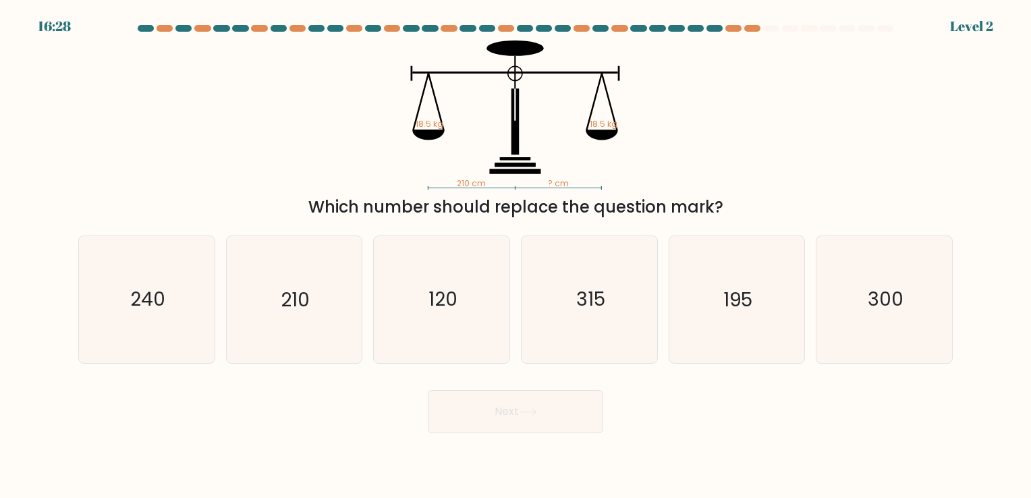
drag, startPoint x: 618, startPoint y: 214, endPoint x: 410, endPoint y: 132, distance: 223.5
click at [410, 132] on div "210 cm ? cm 18.5 kg 18.5 kg Which number should replace the question mark?" at bounding box center [515, 129] width 891 height 179
drag, startPoint x: 410, startPoint y: 132, endPoint x: 702, endPoint y: 166, distance: 294.1
click at [702, 166] on icon "210 cm ? cm 18.5 kg 18.5 kg" at bounding box center [515, 114] width 405 height 149
click at [760, 209] on div "Which number should replace the question mark?" at bounding box center [515, 207] width 858 height 24
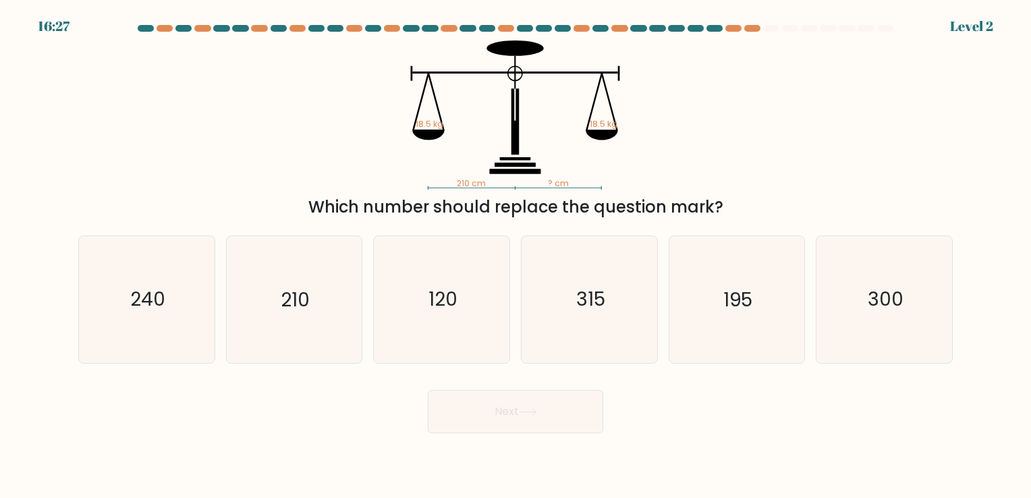
click at [744, 206] on div "Which number should replace the question mark?" at bounding box center [515, 207] width 858 height 24
click at [725, 215] on div "Which number should replace the question mark?" at bounding box center [515, 207] width 858 height 24
drag, startPoint x: 727, startPoint y: 205, endPoint x: 455, endPoint y: 174, distance: 274.3
click at [455, 174] on div "210 cm ? cm 18.5 kg 18.5 kg Which number should replace the question mark?" at bounding box center [515, 129] width 891 height 179
drag, startPoint x: 455, startPoint y: 174, endPoint x: 461, endPoint y: 181, distance: 9.5
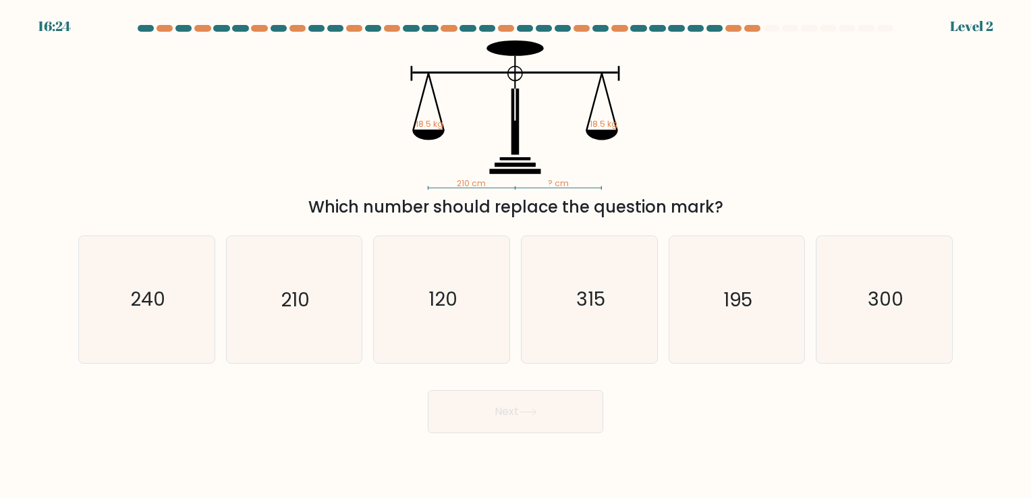
copy div "210 cm ? cm 18.5 kg 18.5 kg Which number should replace the question mark?"
click at [272, 299] on icon "210" at bounding box center [294, 299] width 126 height 126
click at [515, 256] on input "b. 210" at bounding box center [515, 252] width 1 height 7
radio input "true"
click at [505, 412] on button "Next" at bounding box center [515, 411] width 175 height 43
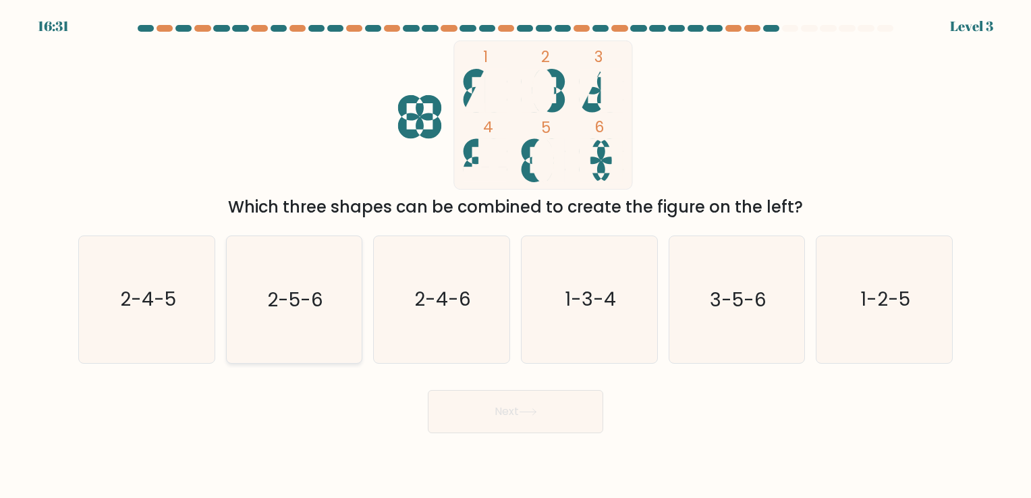
click at [312, 316] on icon "2-5-6" at bounding box center [294, 299] width 126 height 126
click at [515, 256] on input "b. 2-5-6" at bounding box center [515, 252] width 1 height 7
radio input "true"
click at [523, 403] on button "Next" at bounding box center [515, 411] width 175 height 43
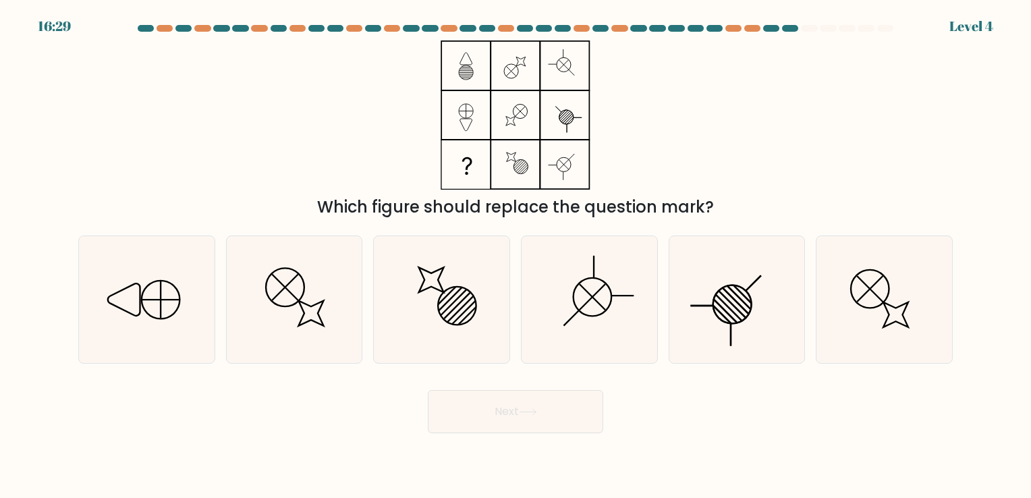
click at [515, 412] on button "Next" at bounding box center [515, 411] width 175 height 43
click at [716, 411] on div "Next" at bounding box center [515, 406] width 891 height 53
click at [888, 289] on circle at bounding box center [870, 289] width 54 height 54
click at [516, 256] on input "f." at bounding box center [515, 252] width 1 height 7
radio input "true"
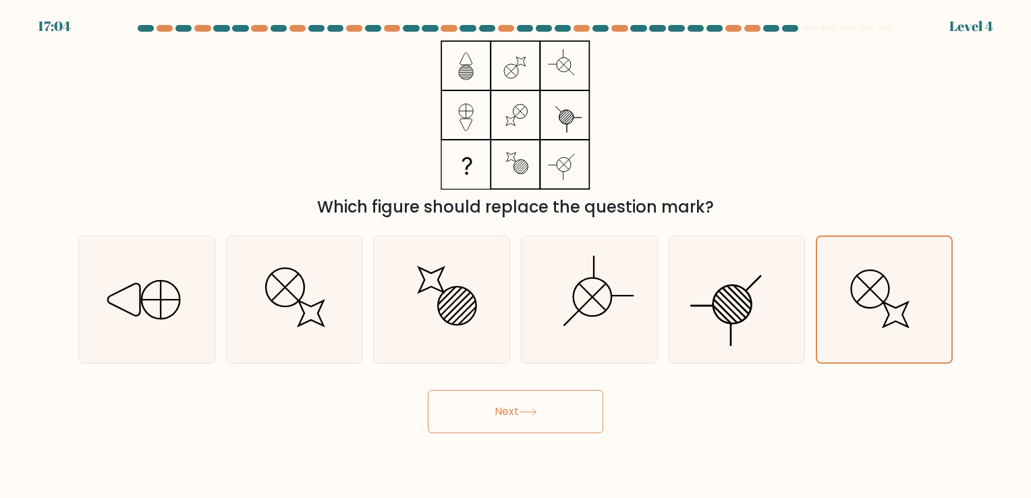
click at [540, 412] on button "Next" at bounding box center [515, 411] width 175 height 43
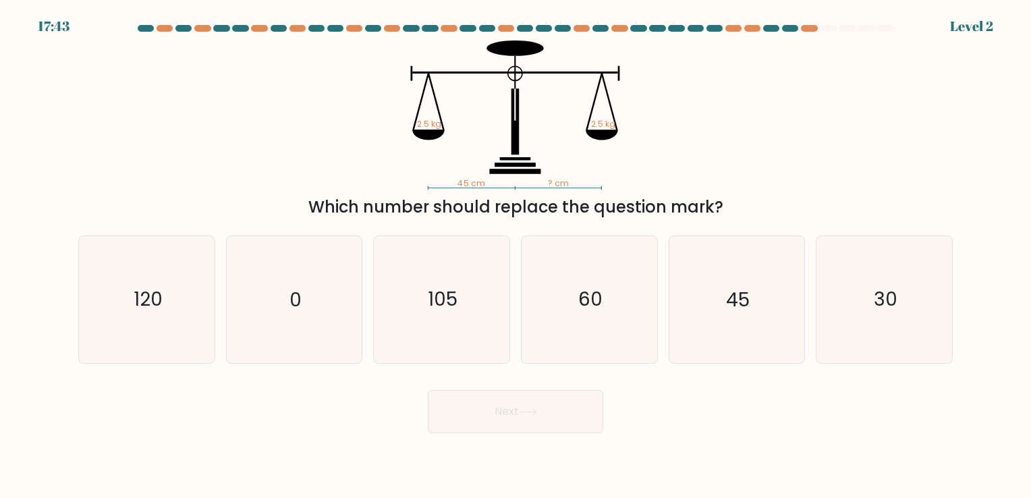
drag, startPoint x: 738, startPoint y: 205, endPoint x: 422, endPoint y: 142, distance: 322.6
click at [421, 142] on div "45 cm ? cm 2.5 kg 2.5 kg Which number should replace the question mark?" at bounding box center [515, 129] width 891 height 179
drag, startPoint x: 422, startPoint y: 142, endPoint x: 766, endPoint y: 210, distance: 351.4
click at [766, 210] on div "Which number should replace the question mark?" at bounding box center [515, 207] width 858 height 24
click at [755, 215] on div "Which number should replace the question mark?" at bounding box center [515, 207] width 858 height 24
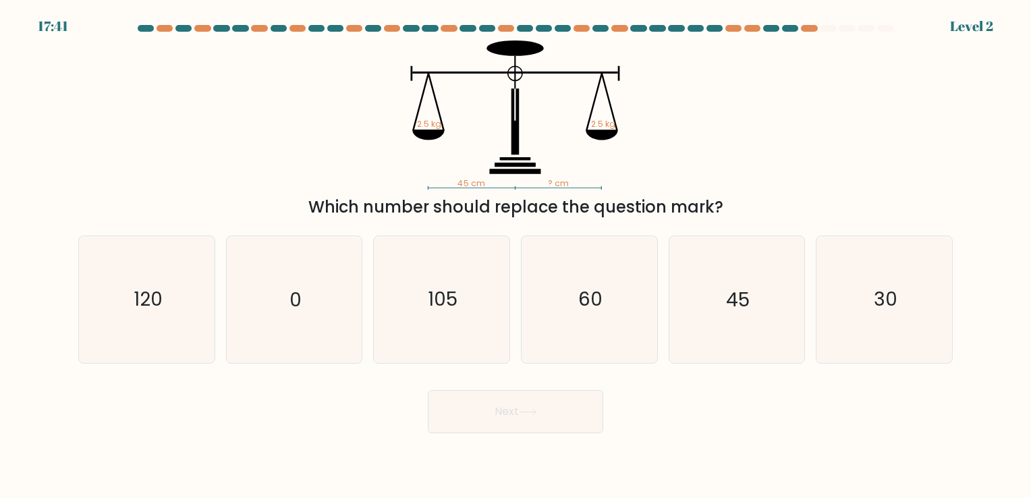
drag, startPoint x: 723, startPoint y: 202, endPoint x: 451, endPoint y: 184, distance: 273.2
click at [451, 184] on div "45 cm ? cm 2.5 kg 2.5 kg Which number should replace the question mark?" at bounding box center [515, 129] width 891 height 179
drag, startPoint x: 451, startPoint y: 184, endPoint x: 469, endPoint y: 184, distance: 18.2
click at [738, 318] on icon "45" at bounding box center [736, 299] width 126 height 126
click at [516, 256] on input "e. 45" at bounding box center [515, 252] width 1 height 7
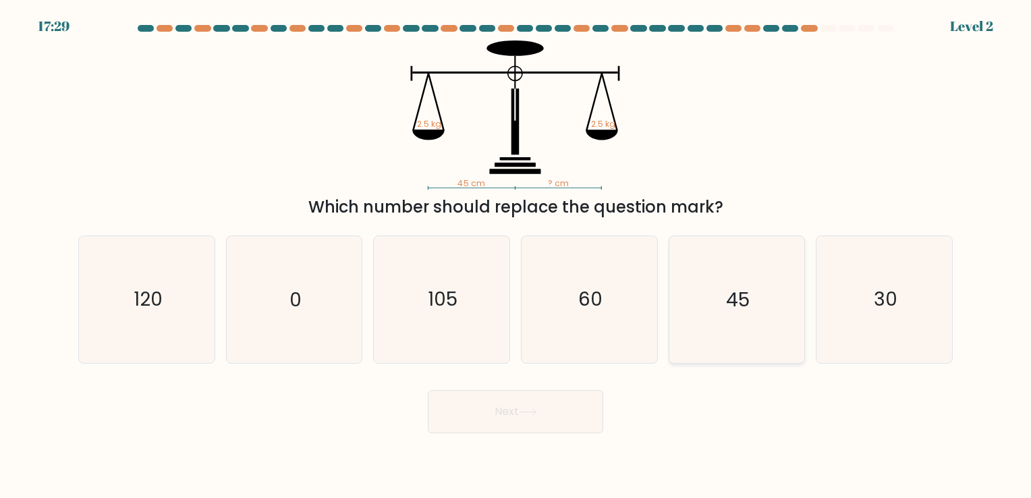
radio input "true"
click at [524, 398] on button "Next" at bounding box center [515, 411] width 175 height 43
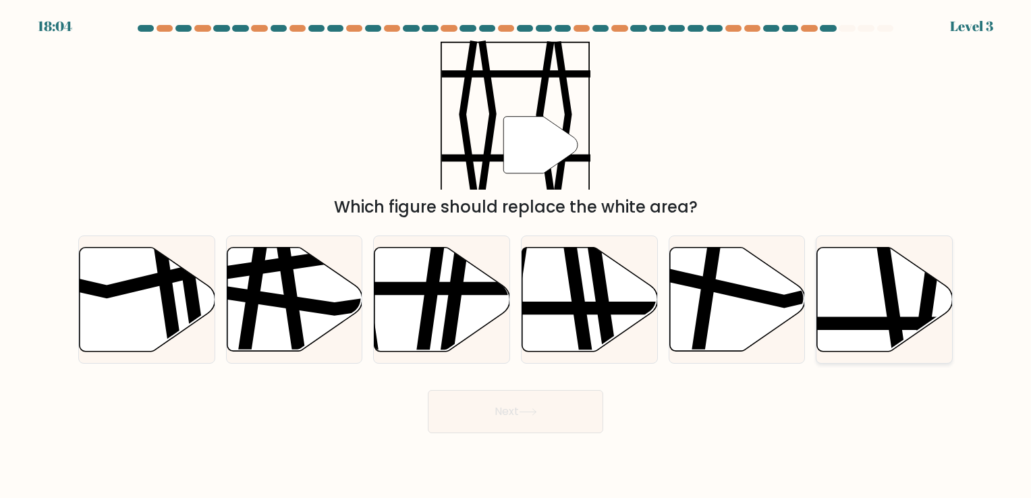
click at [920, 297] on icon at bounding box center [885, 299] width 136 height 104
click at [516, 256] on input "f." at bounding box center [515, 252] width 1 height 7
radio input "true"
click at [598, 410] on button "Next" at bounding box center [515, 411] width 175 height 43
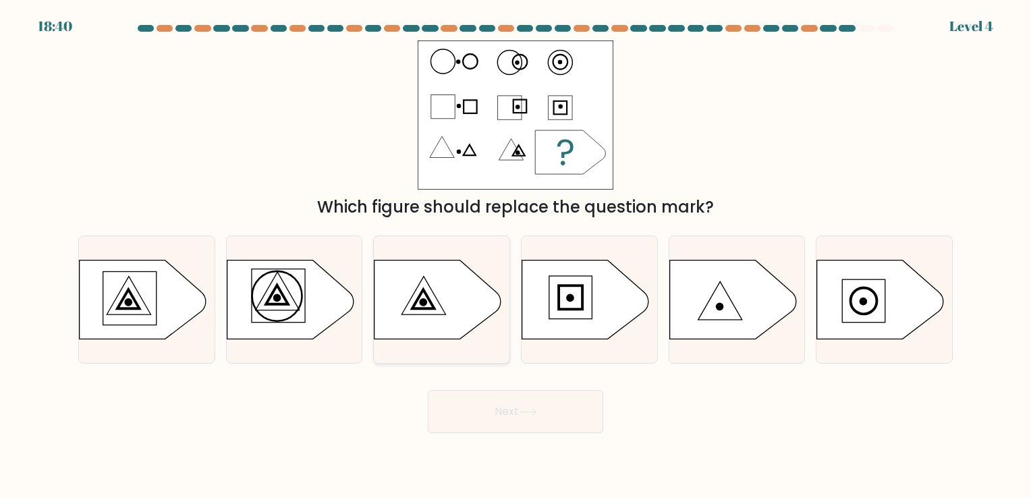
click at [411, 306] on icon at bounding box center [437, 299] width 127 height 79
click at [515, 256] on input "c." at bounding box center [515, 252] width 1 height 7
radio input "true"
click at [538, 425] on button "Next" at bounding box center [515, 411] width 175 height 43
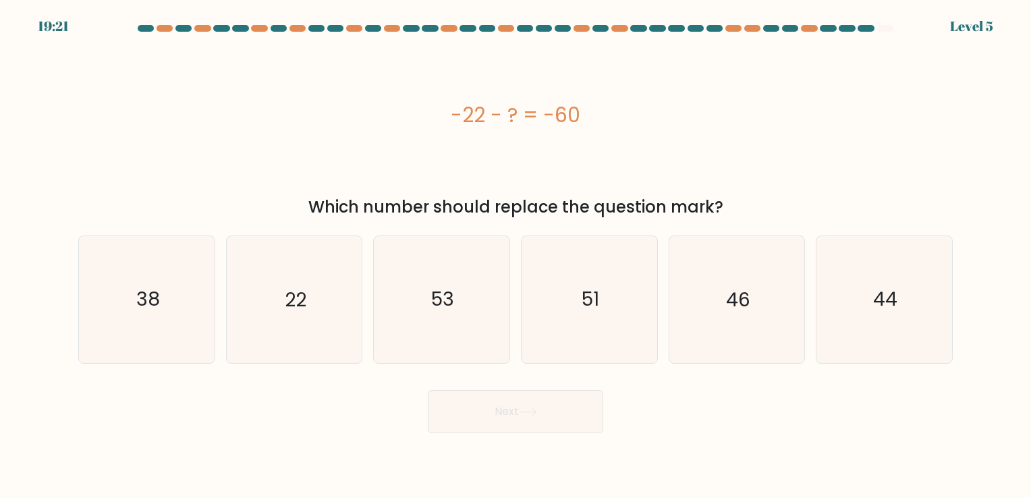
drag, startPoint x: 704, startPoint y: 213, endPoint x: 446, endPoint y: 113, distance: 276.8
click at [446, 113] on div "-22 - ? = -60 Which number should replace the question mark?" at bounding box center [515, 129] width 891 height 179
drag, startPoint x: 446, startPoint y: 113, endPoint x: 465, endPoint y: 112, distance: 18.9
click at [130, 327] on icon "38" at bounding box center [147, 299] width 126 height 126
click at [515, 256] on input "a. 38" at bounding box center [515, 252] width 1 height 7
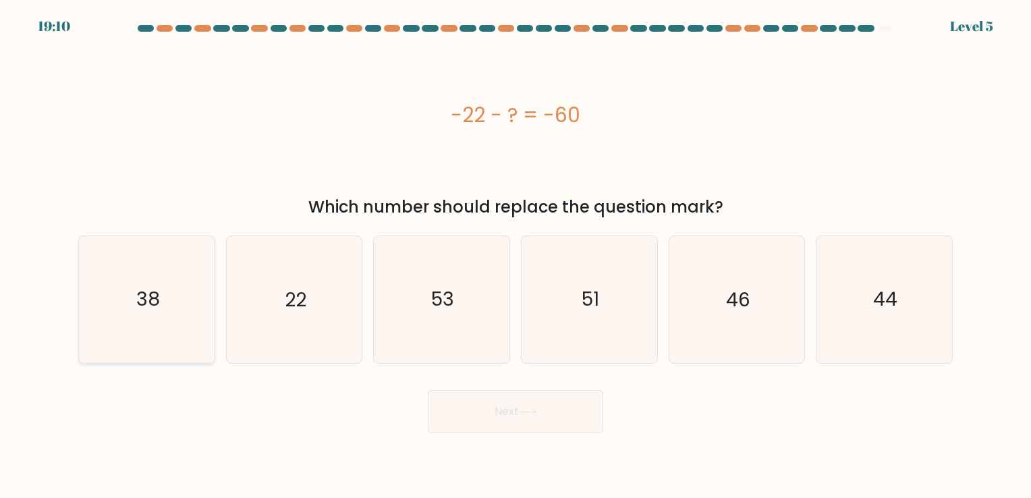
radio input "true"
click at [524, 416] on icon at bounding box center [528, 411] width 18 height 7
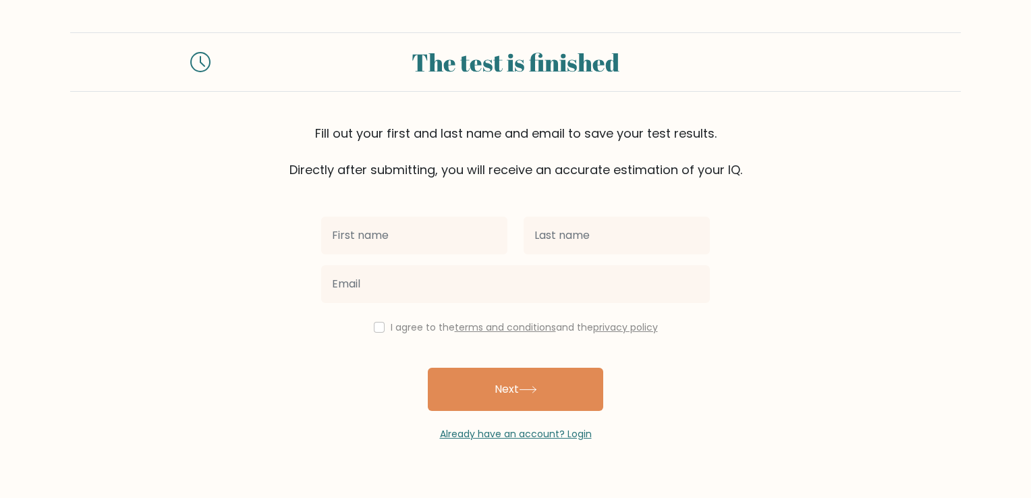
click at [401, 236] on input "text" at bounding box center [414, 236] width 186 height 38
type input "Farrah"
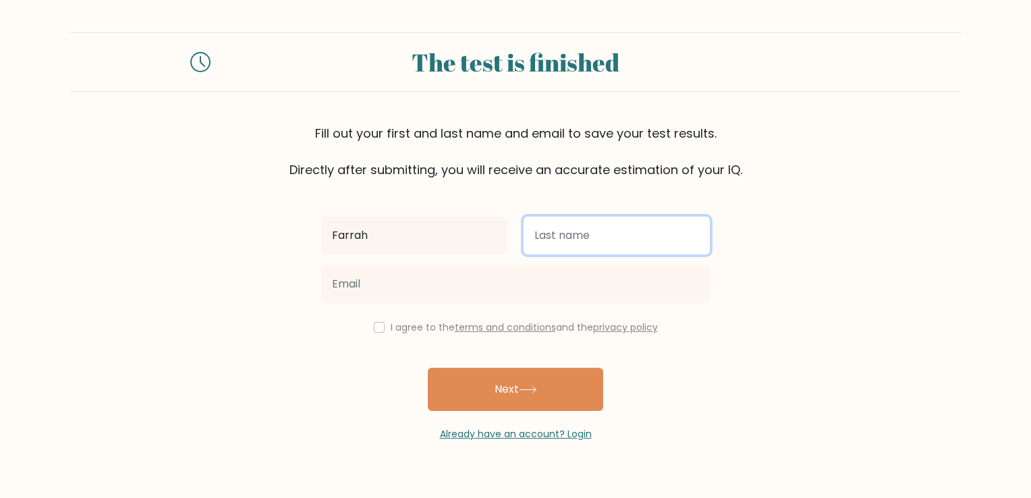
click at [645, 227] on input "text" at bounding box center [617, 236] width 186 height 38
type input "Taneza"
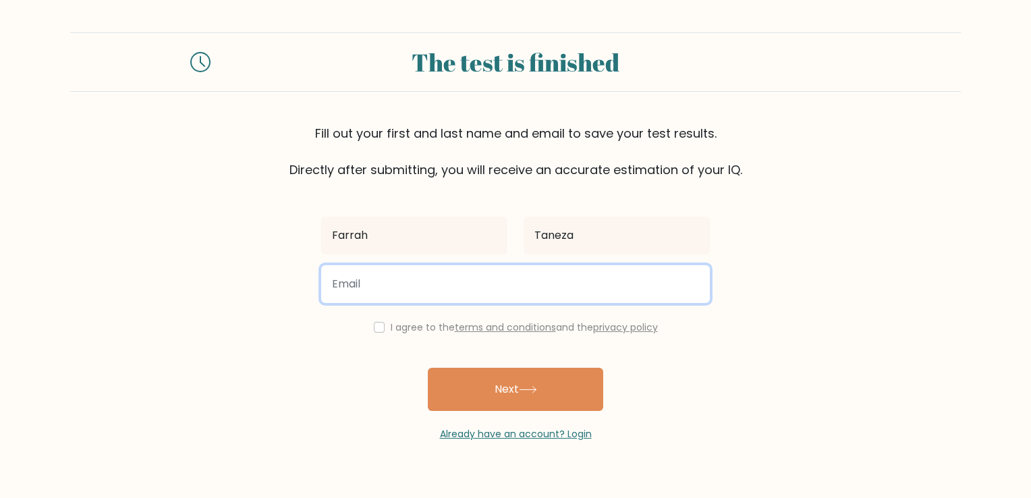
click at [493, 290] on input "email" at bounding box center [515, 284] width 389 height 38
type input "[EMAIL_ADDRESS][DOMAIN_NAME]"
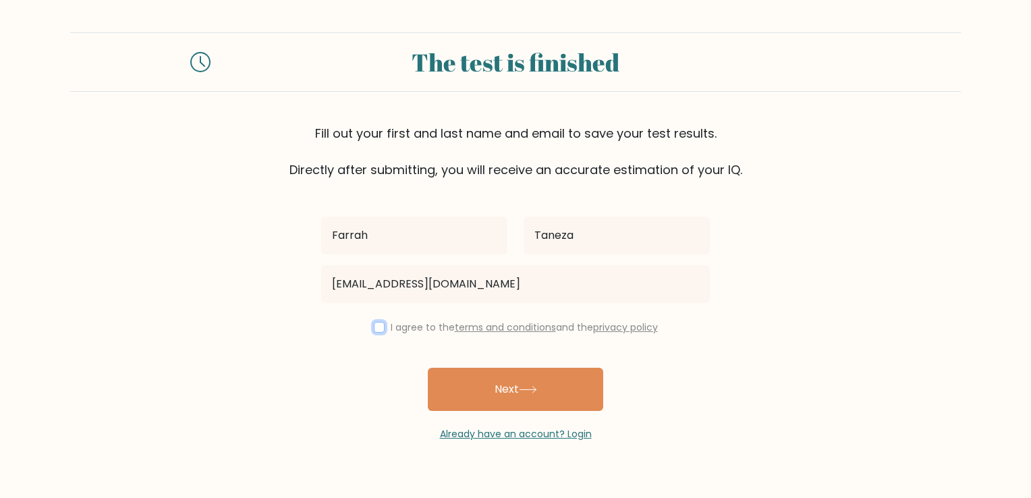
click at [374, 328] on input "checkbox" at bounding box center [379, 327] width 11 height 11
checkbox input "true"
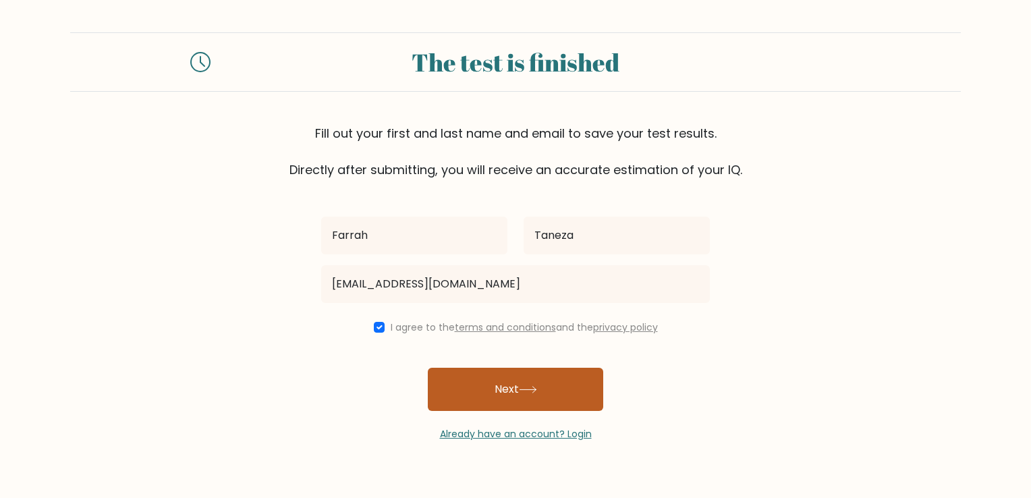
click at [554, 400] on button "Next" at bounding box center [515, 389] width 175 height 43
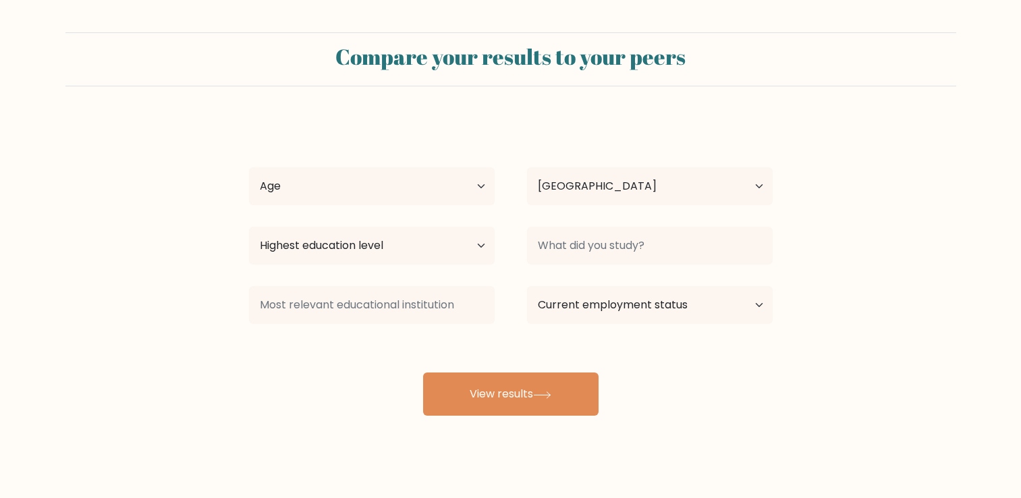
select select "PH"
click at [351, 183] on select "Age Under [DEMOGRAPHIC_DATA] [DEMOGRAPHIC_DATA] [DEMOGRAPHIC_DATA] [DEMOGRAPHIC…" at bounding box center [372, 186] width 246 height 38
select select "35_44"
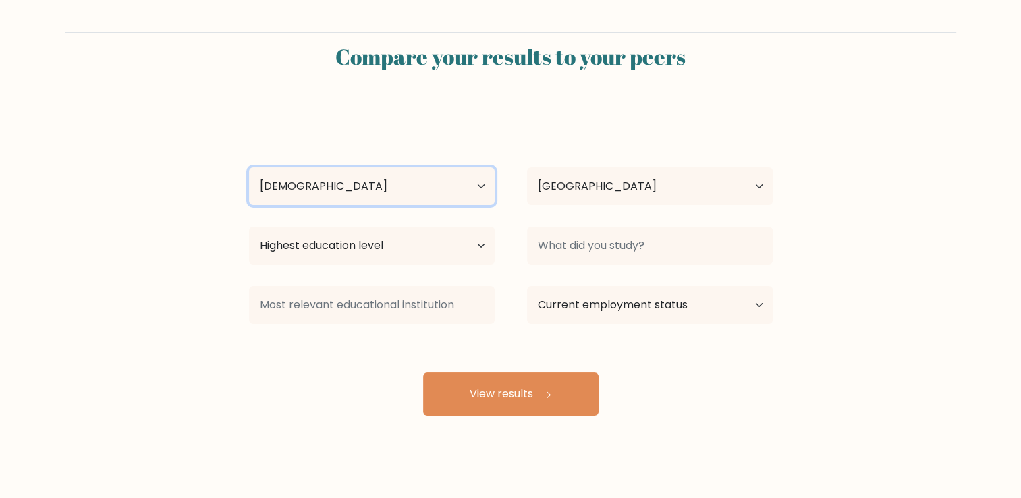
click at [249, 167] on select "Age Under [DEMOGRAPHIC_DATA] [DEMOGRAPHIC_DATA] [DEMOGRAPHIC_DATA] [DEMOGRAPHIC…" at bounding box center [372, 186] width 246 height 38
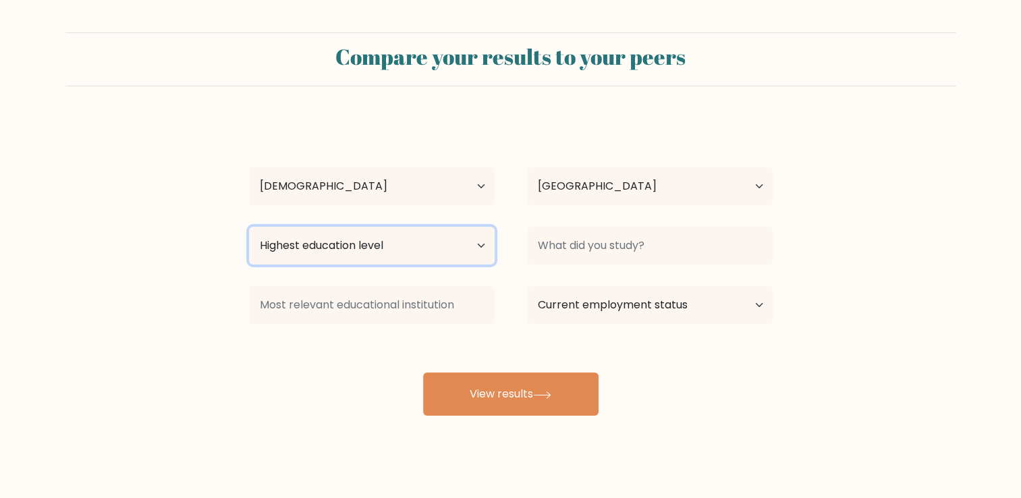
click at [421, 247] on select "Highest education level No schooling Primary Lower Secondary Upper Secondary Oc…" at bounding box center [372, 246] width 246 height 38
select select "bachelors_degree"
click at [249, 227] on select "Highest education level No schooling Primary Lower Secondary Upper Secondary Oc…" at bounding box center [372, 246] width 246 height 38
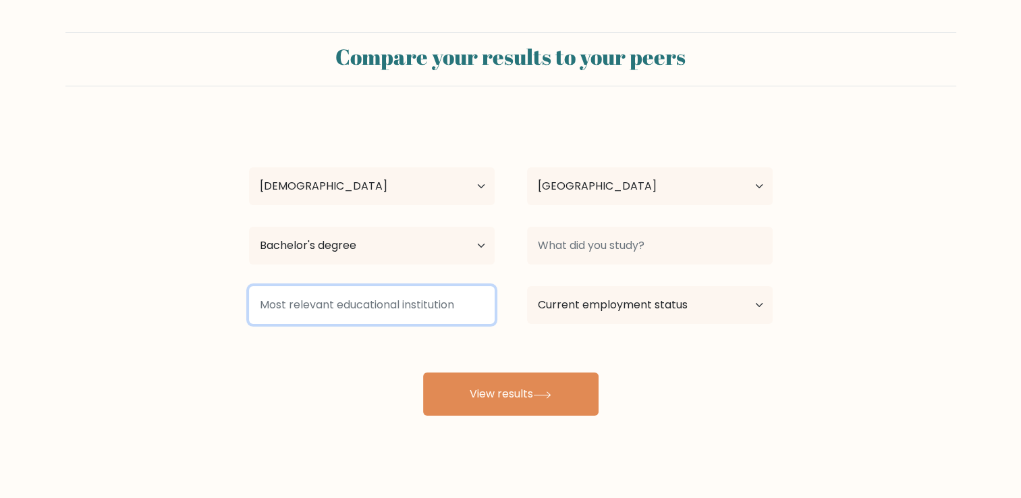
click at [407, 309] on input at bounding box center [372, 305] width 246 height 38
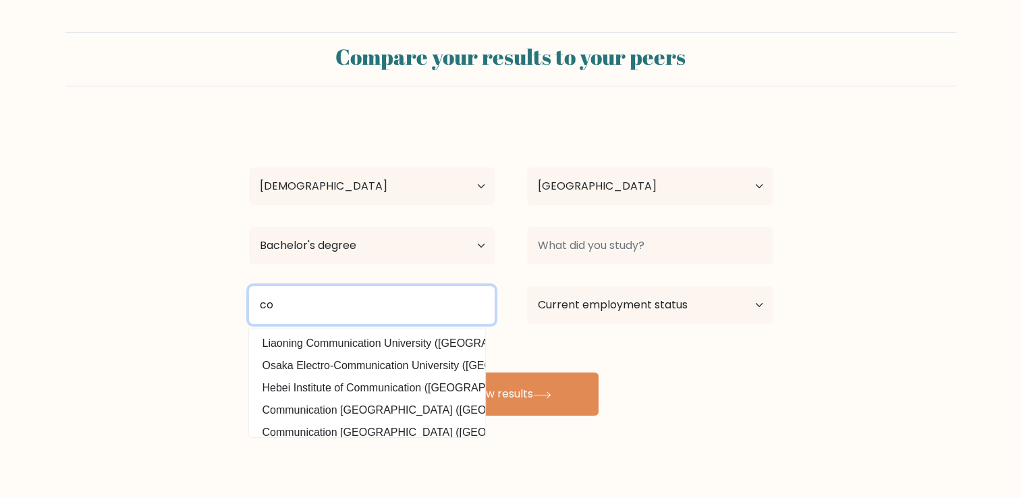
type input "c"
type input "[PERSON_NAME][GEOGRAPHIC_DATA][DEMOGRAPHIC_DATA]"
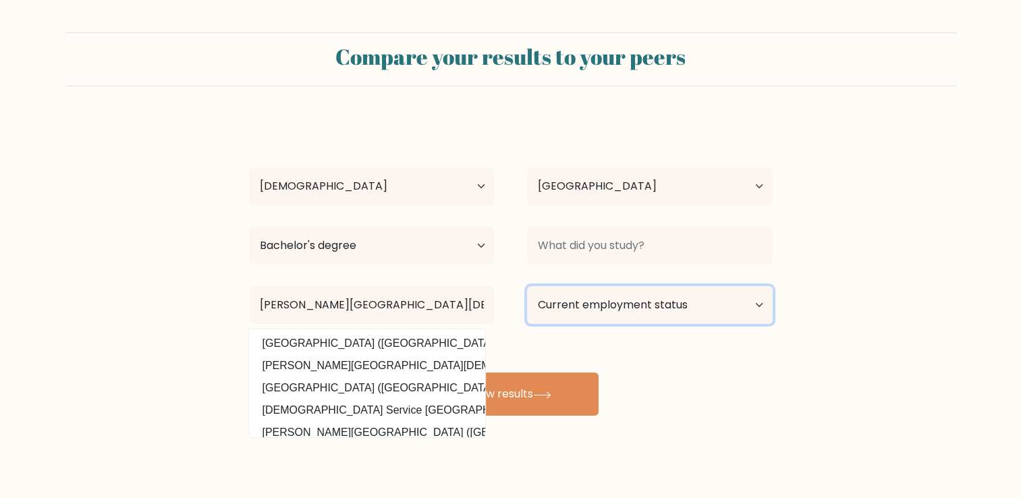
click at [713, 314] on select "Current employment status Employed Student Retired Other / prefer not to answer" at bounding box center [650, 305] width 246 height 38
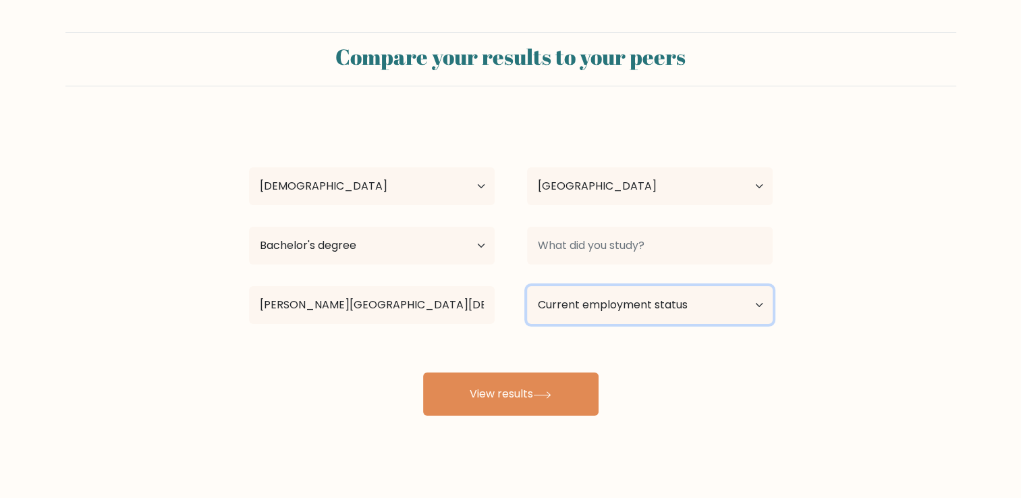
select select "other"
click at [527, 286] on select "Current employment status Employed Student Retired Other / prefer not to answer" at bounding box center [650, 305] width 246 height 38
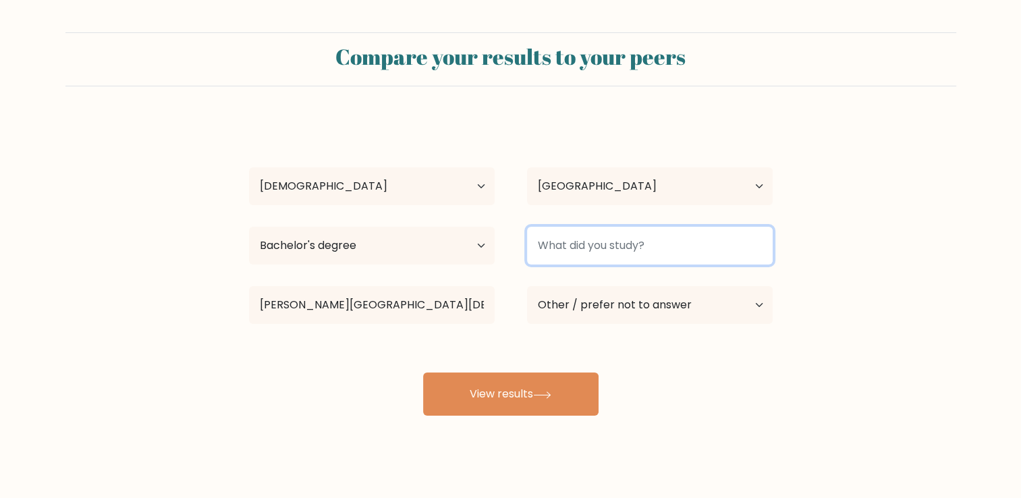
click at [696, 252] on input at bounding box center [650, 246] width 246 height 38
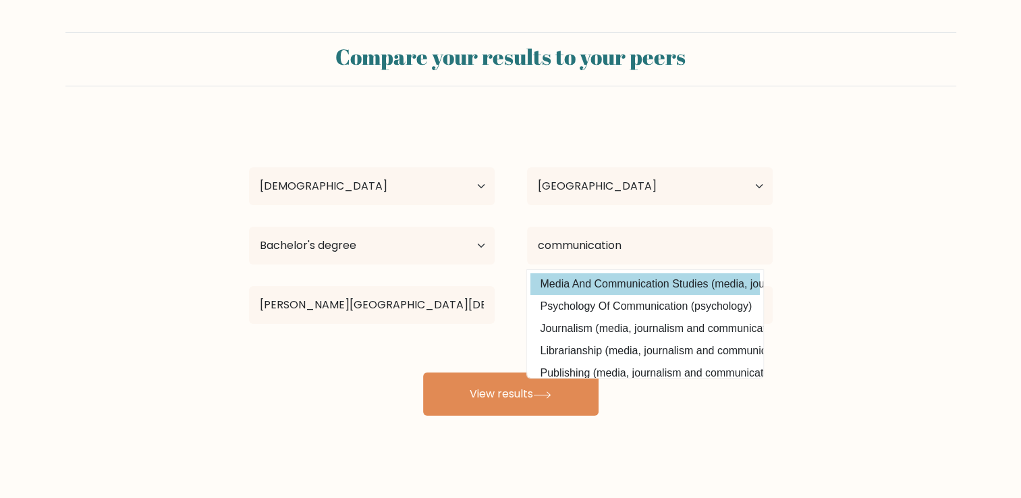
click at [727, 290] on option "Media And Communication Studies (media, journalism and communications)" at bounding box center [644, 284] width 229 height 22
type input "Media And Communication Studies"
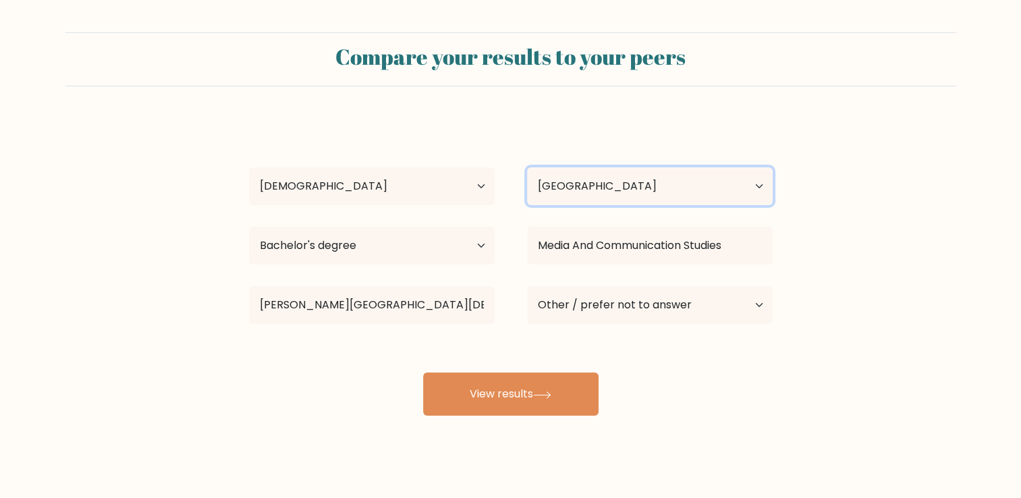
click at [702, 184] on select "Country Afghanistan Albania Algeria American Samoa Andorra Angola Anguilla Anta…" at bounding box center [650, 186] width 246 height 38
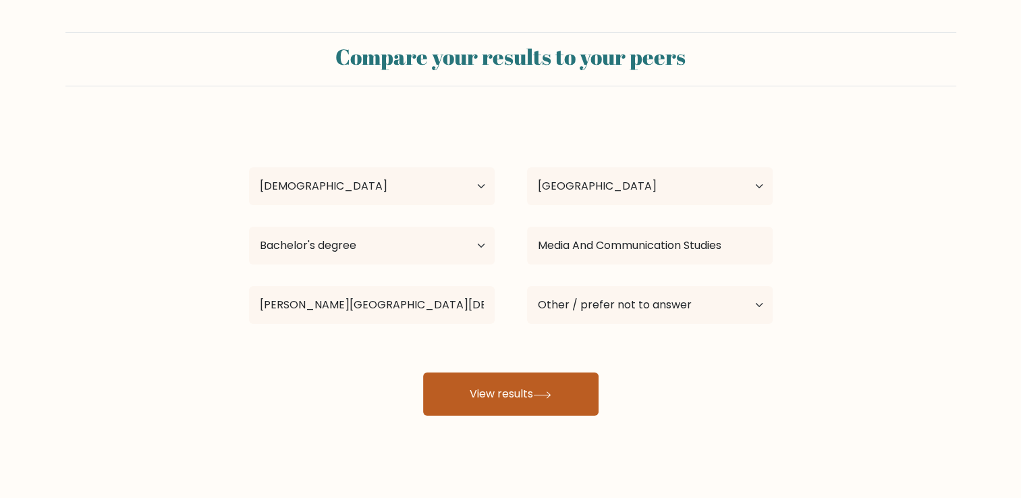
click at [532, 403] on button "View results" at bounding box center [510, 393] width 175 height 43
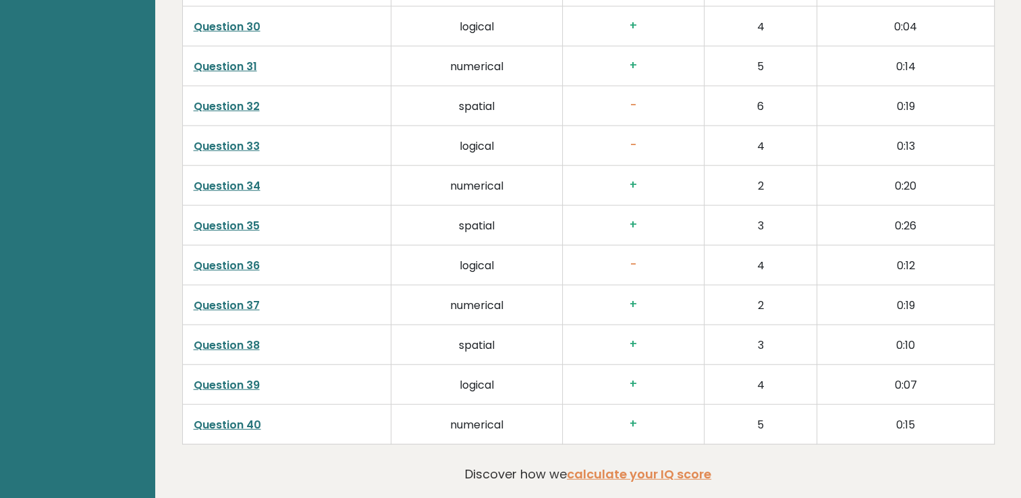
scroll to position [3190, 0]
